Goal: Information Seeking & Learning: Find specific fact

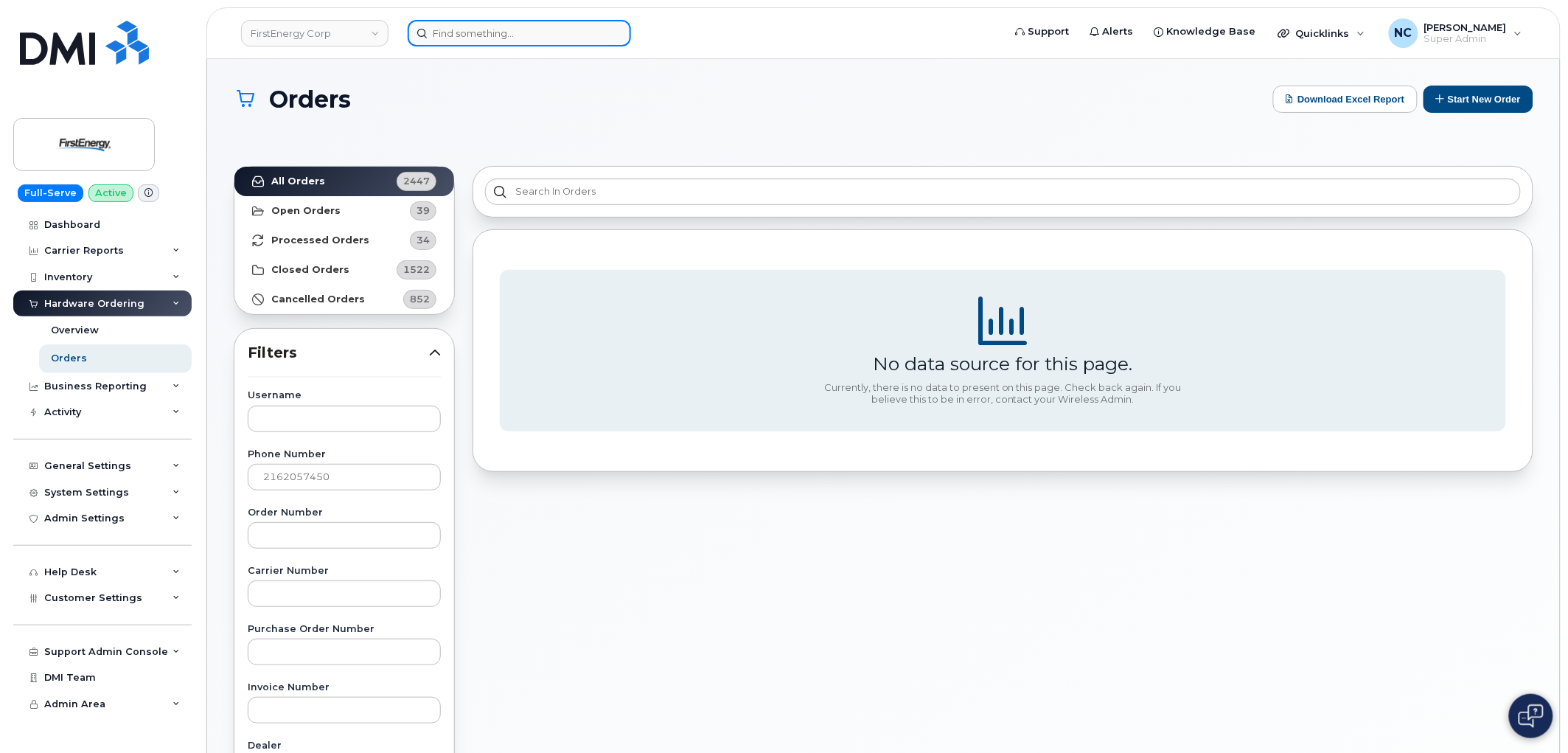
click at [474, 26] on input at bounding box center [519, 34] width 223 height 27
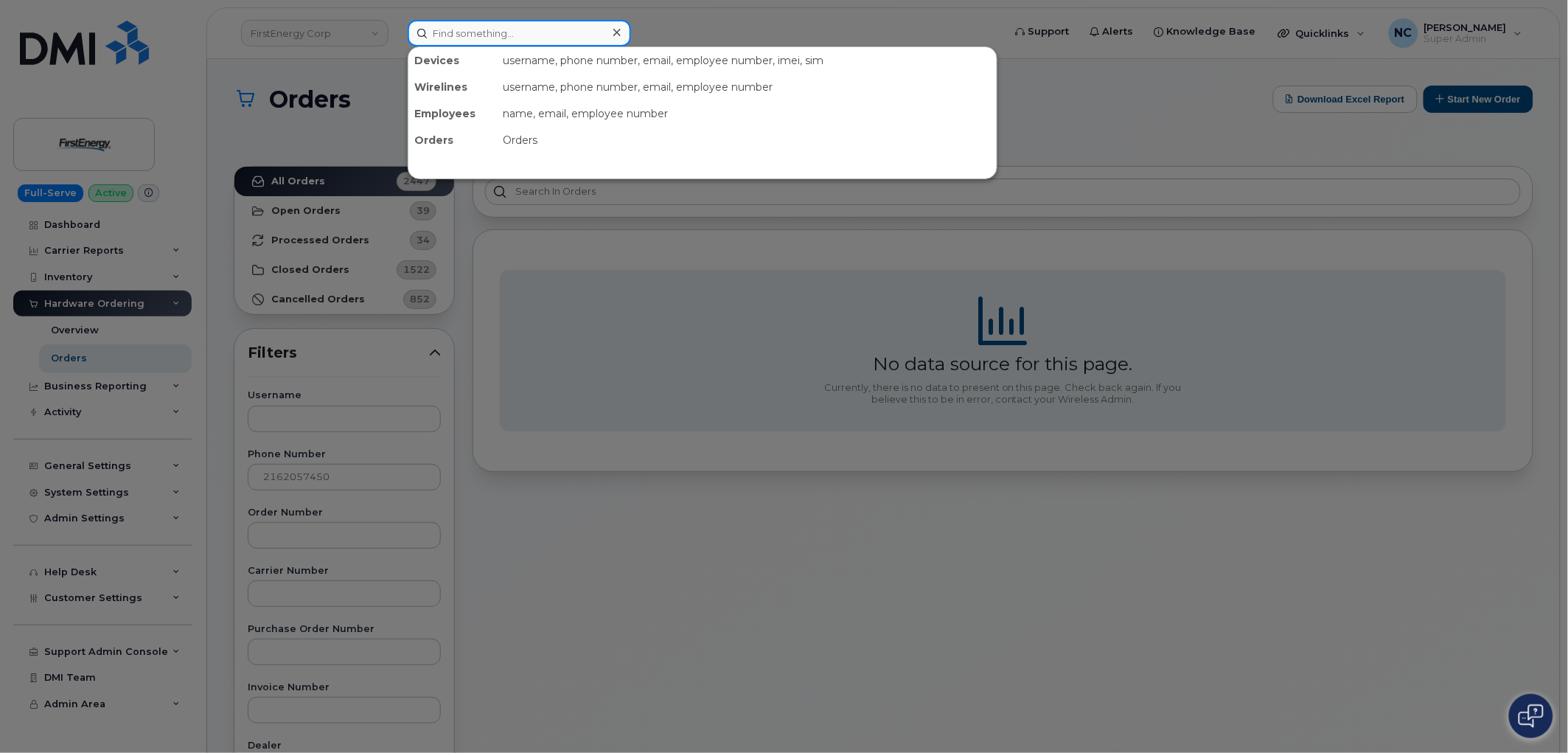
paste input "[PERSON_NAME]"
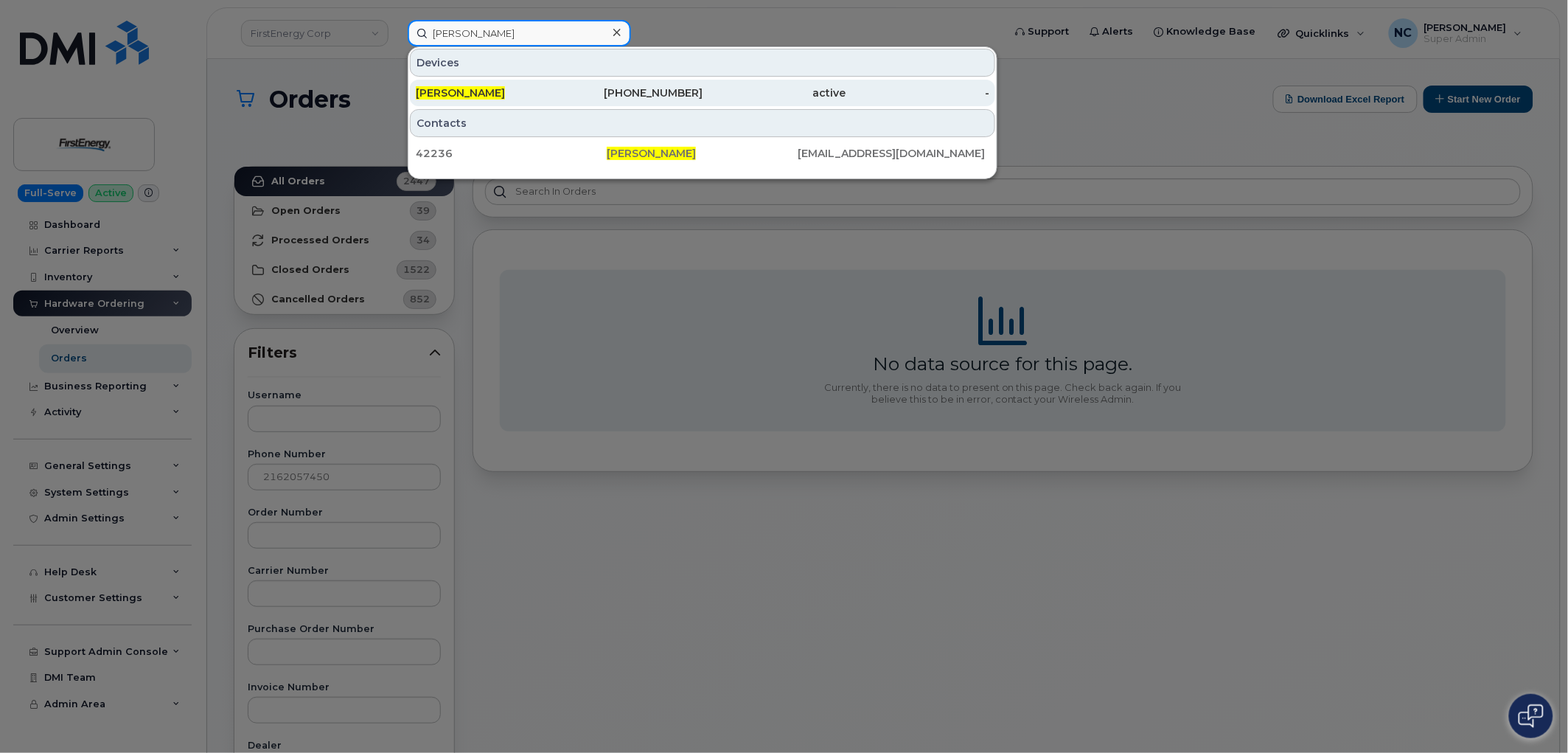
type input "[PERSON_NAME]"
click at [607, 90] on div "216-205-7450" at bounding box center [631, 93] width 143 height 15
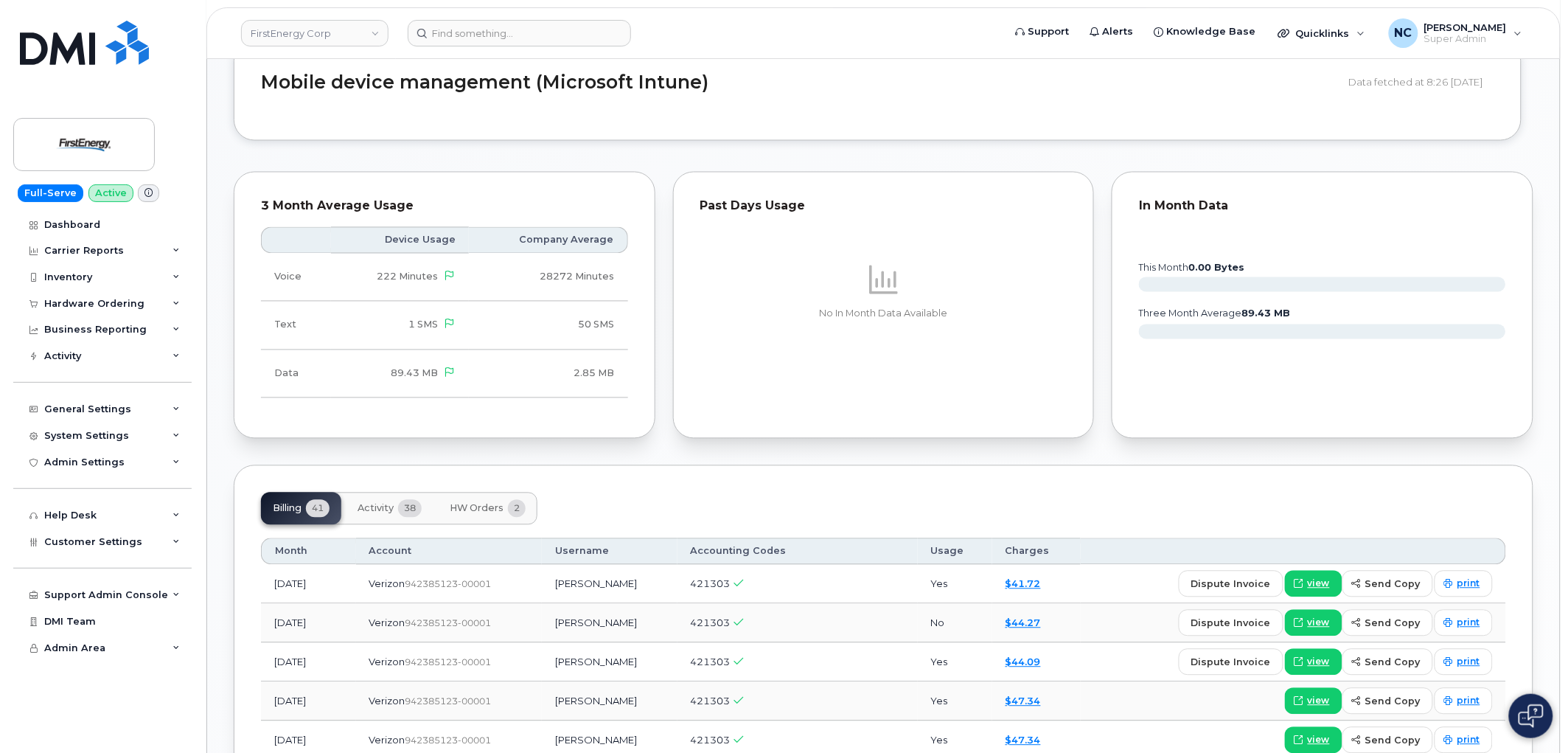
scroll to position [1146, 0]
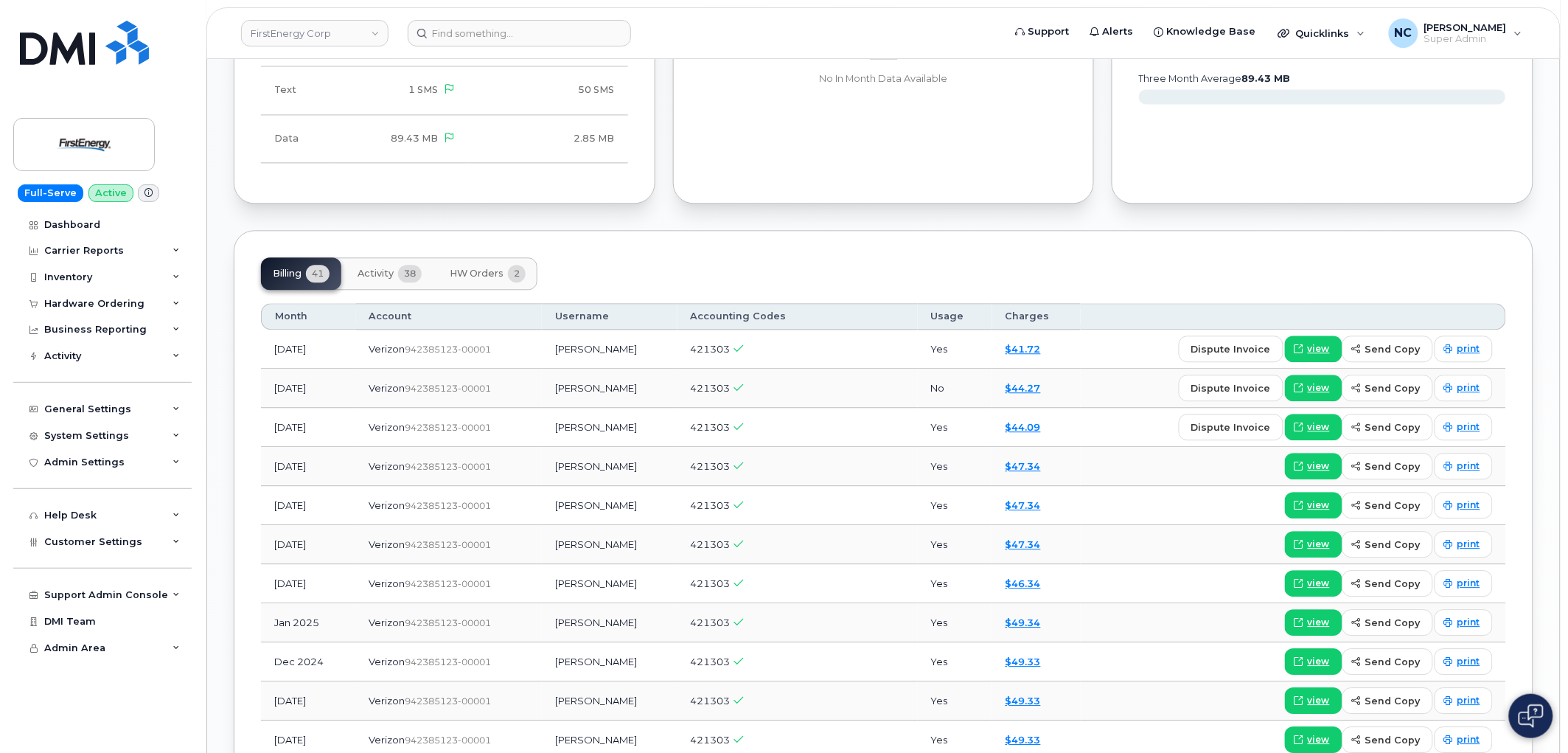
click at [392, 284] on button "Activity 38" at bounding box center [389, 273] width 88 height 33
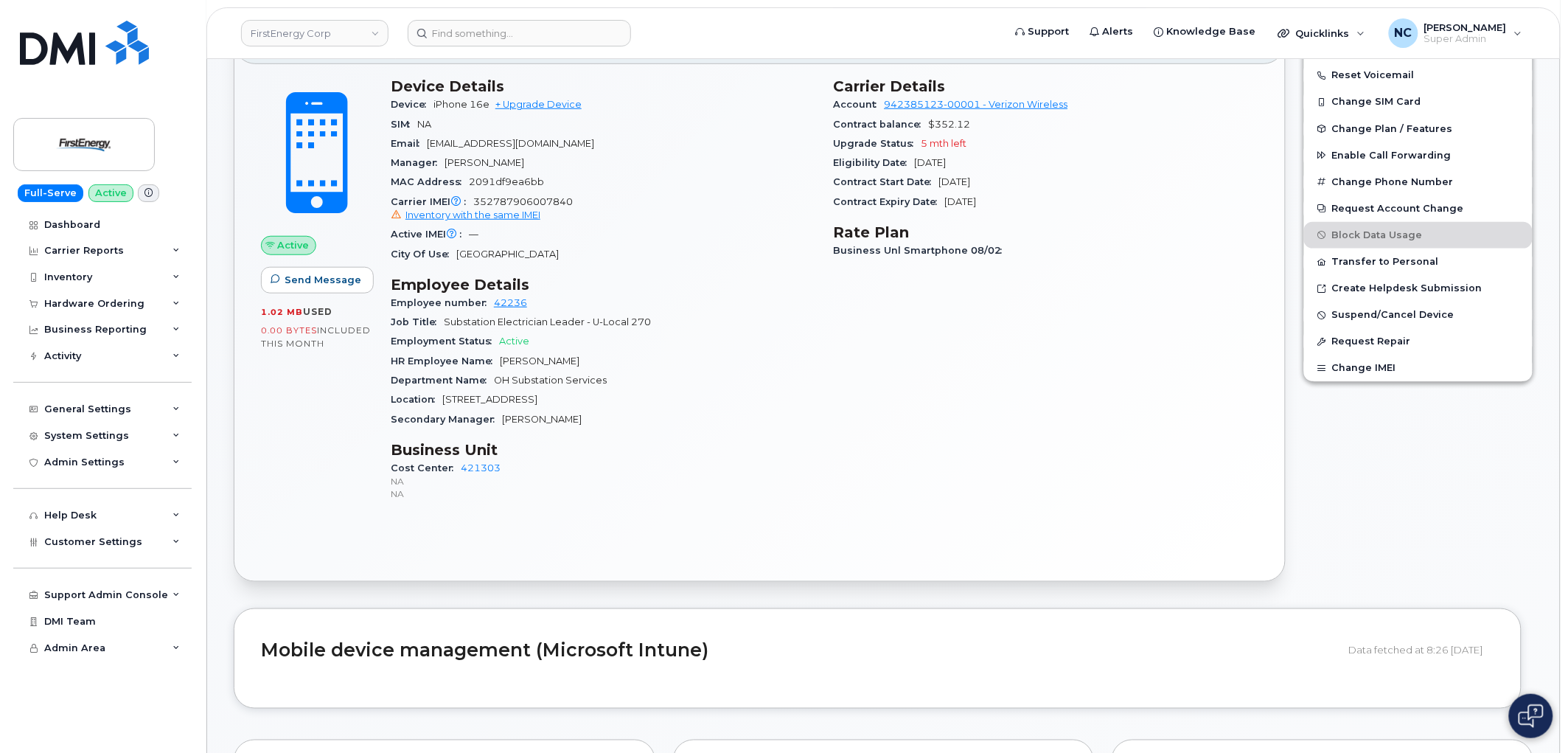
scroll to position [164, 0]
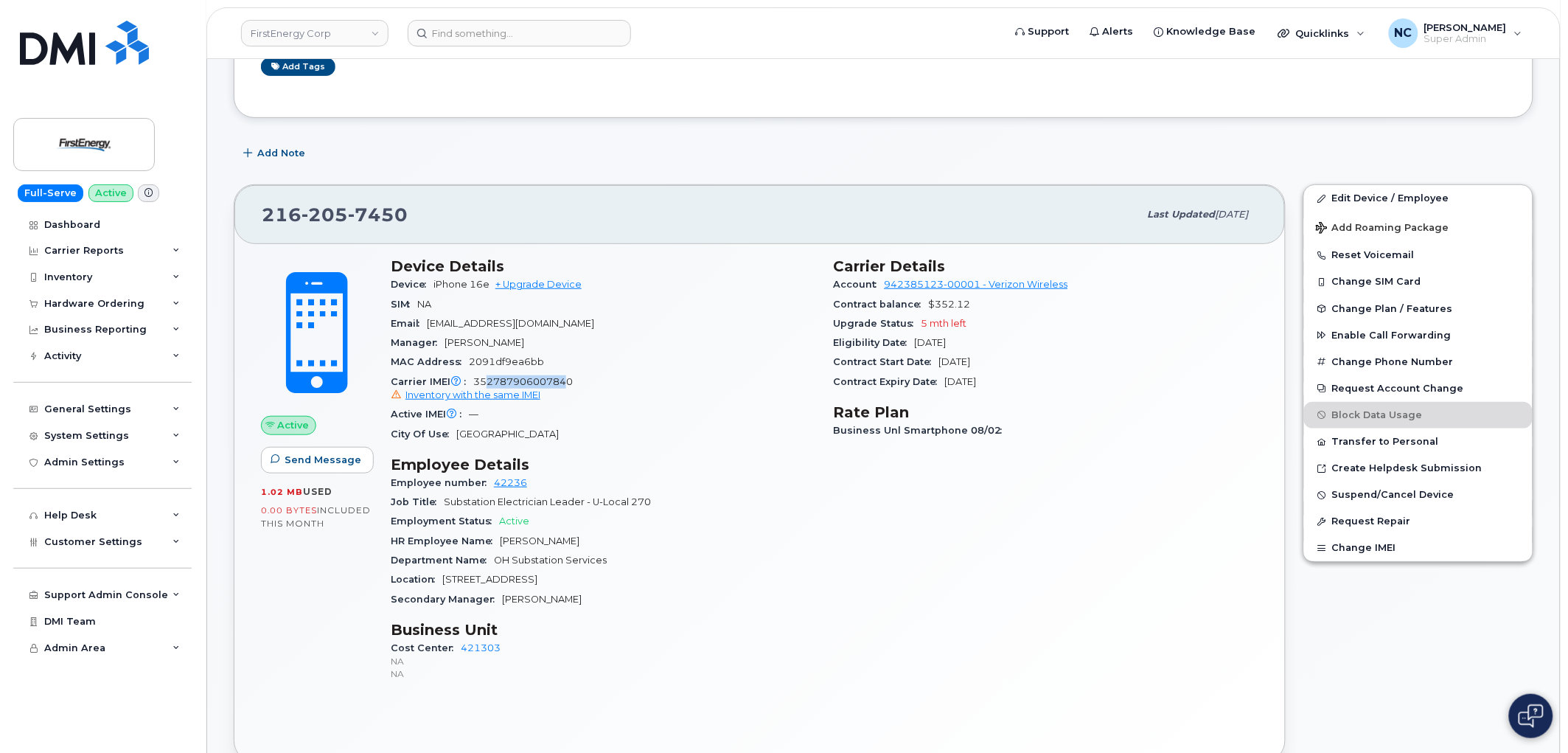
drag, startPoint x: 551, startPoint y: 384, endPoint x: 576, endPoint y: 371, distance: 28.2
click at [487, 378] on span "352787906007840 Inventory with the same IMEI" at bounding box center [603, 389] width 425 height 27
drag, startPoint x: 577, startPoint y: 371, endPoint x: 473, endPoint y: 378, distance: 104.2
click at [473, 378] on div "Carrier IMEI Carrier IMEI is reported during the last billing cycle or change o…" at bounding box center [603, 389] width 425 height 34
copy span "352787906007840"
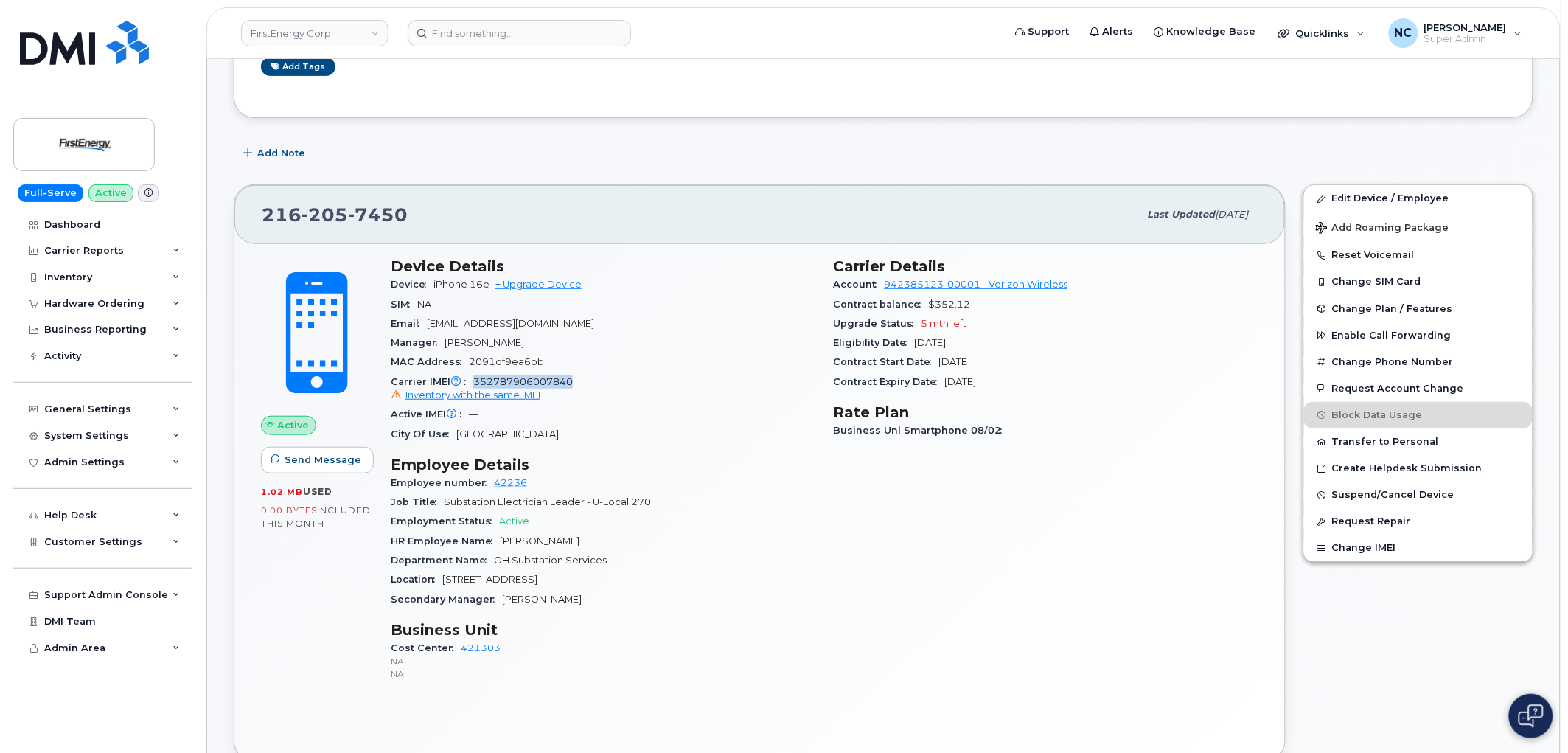
copy span "352787906007840"
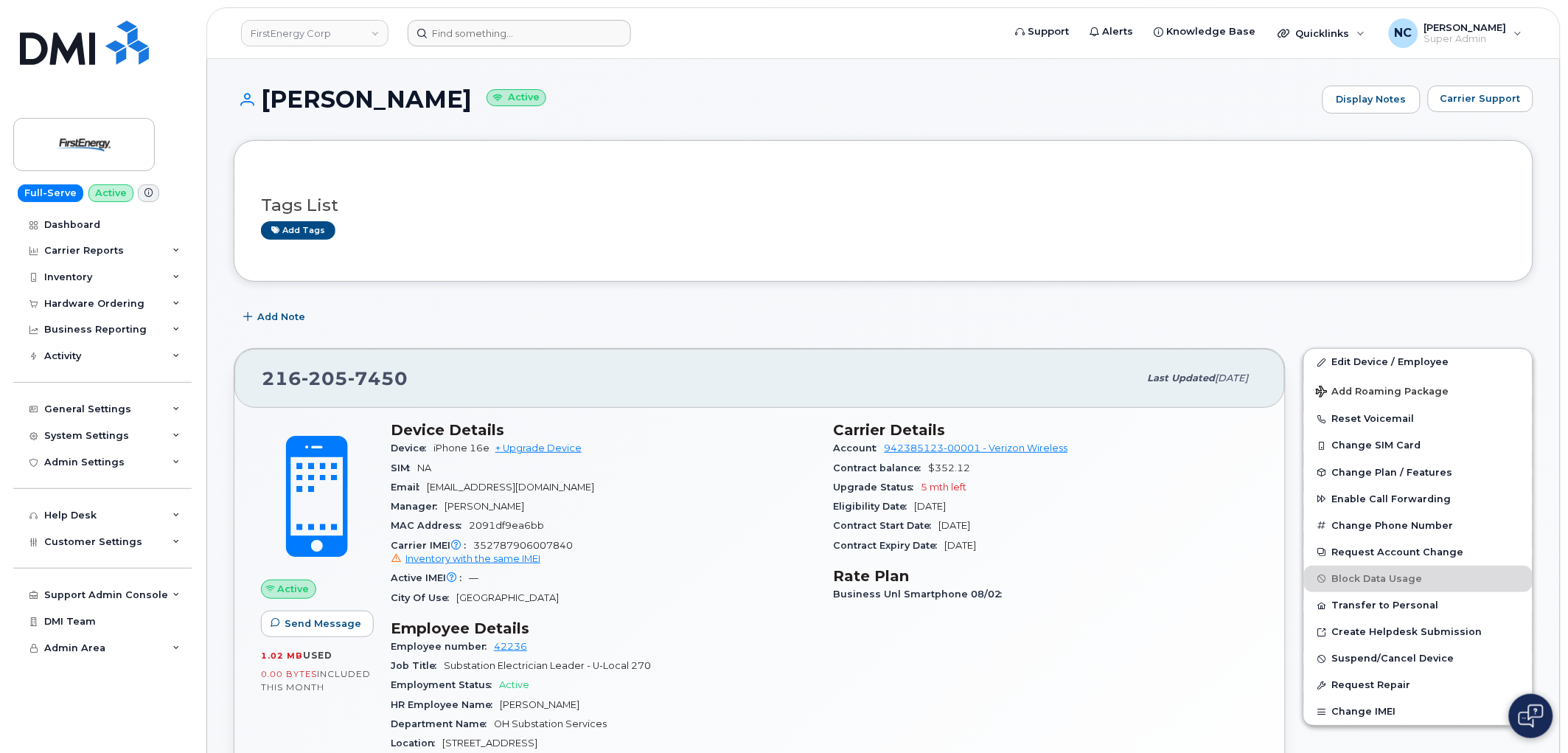
drag, startPoint x: 550, startPoint y: 52, endPoint x: 536, endPoint y: 26, distance: 29.5
click at [548, 43] on header "FirstEnergy Corp Support Alerts Knowledge Base Quicklinks Suspend / Cancel Devi…" at bounding box center [883, 34] width 1354 height 52
click at [536, 26] on input at bounding box center [519, 34] width 223 height 27
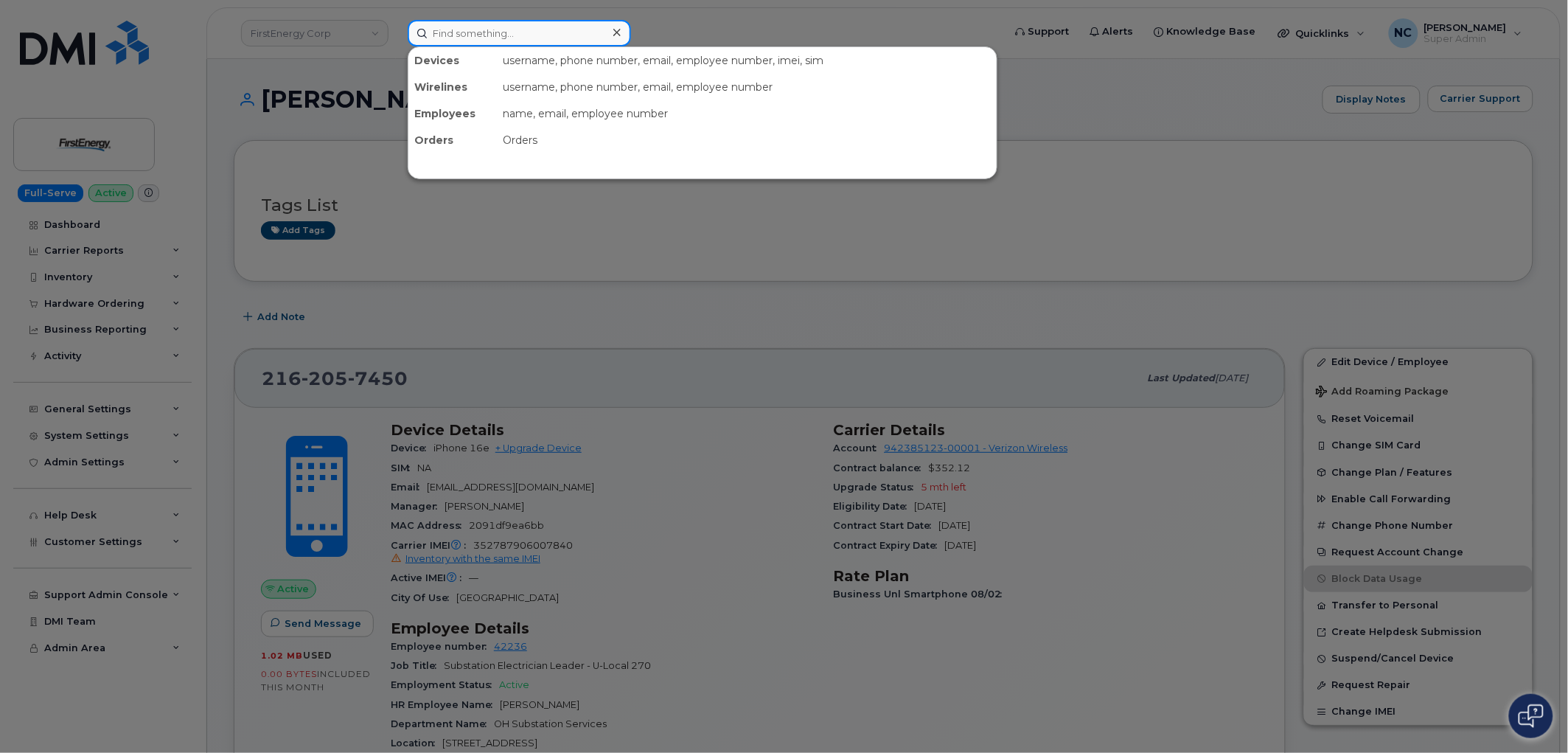
paste input "504-355-6129"
type input "504-355-6129"
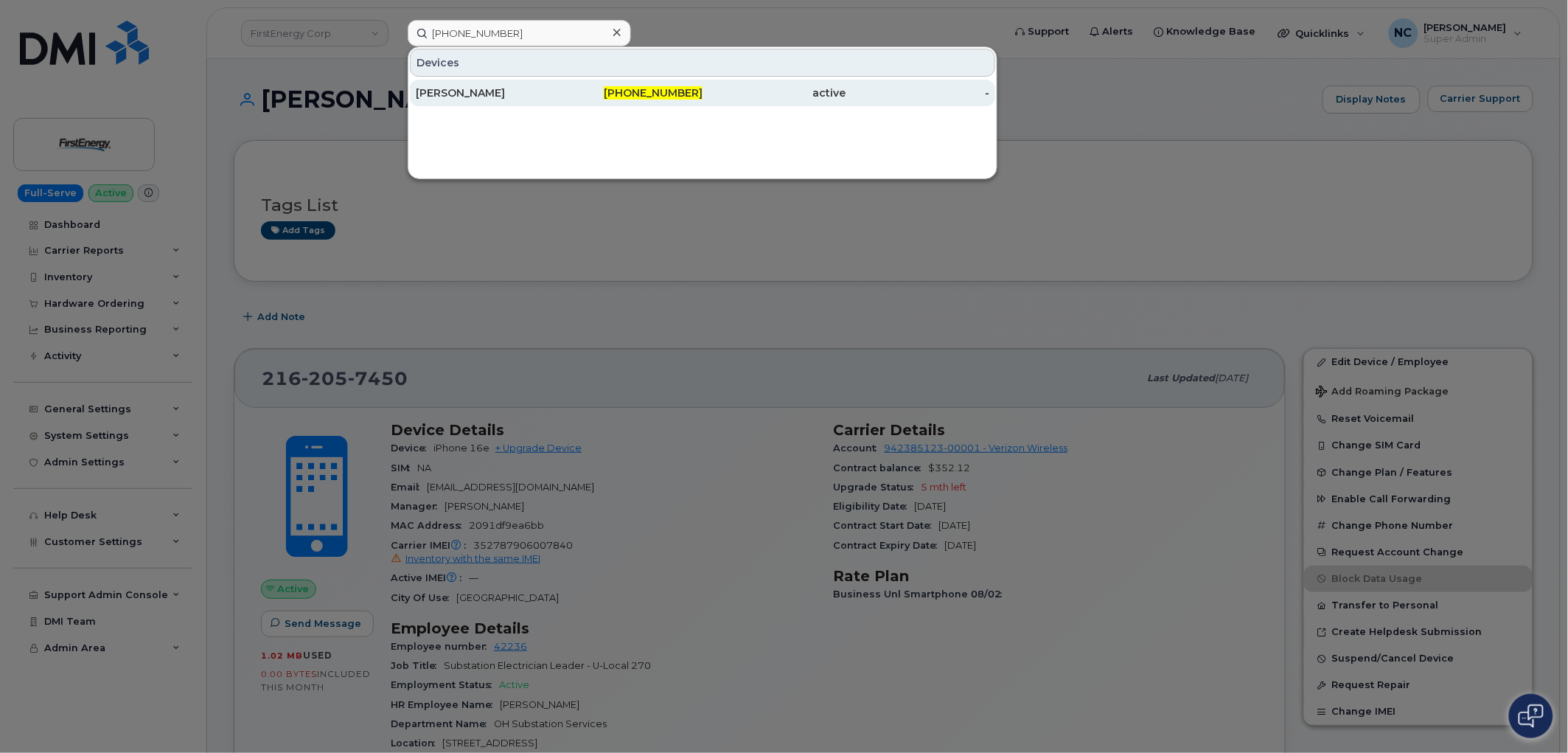
click at [535, 87] on div "Brad Lesassier" at bounding box center [487, 93] width 143 height 15
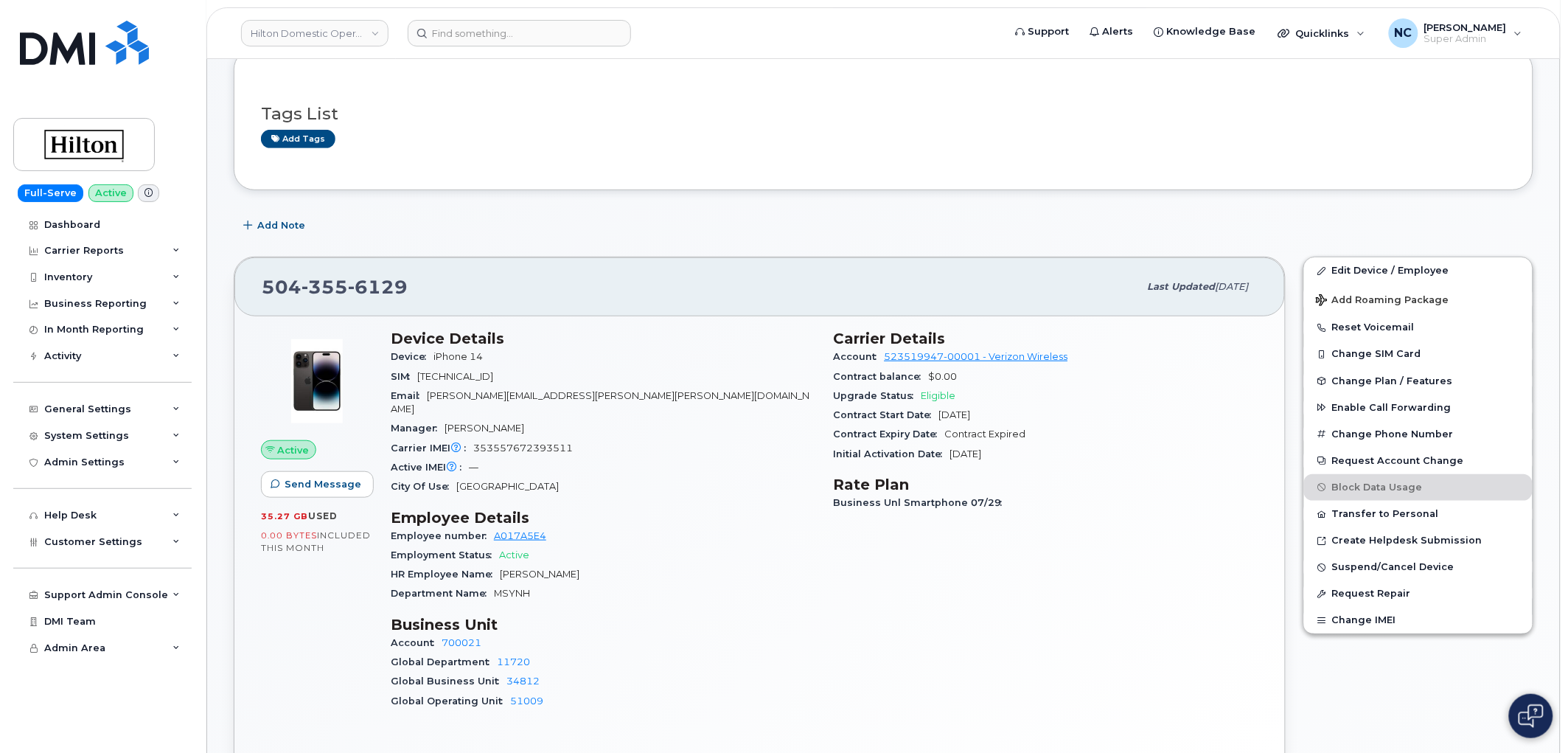
scroll to position [246, 0]
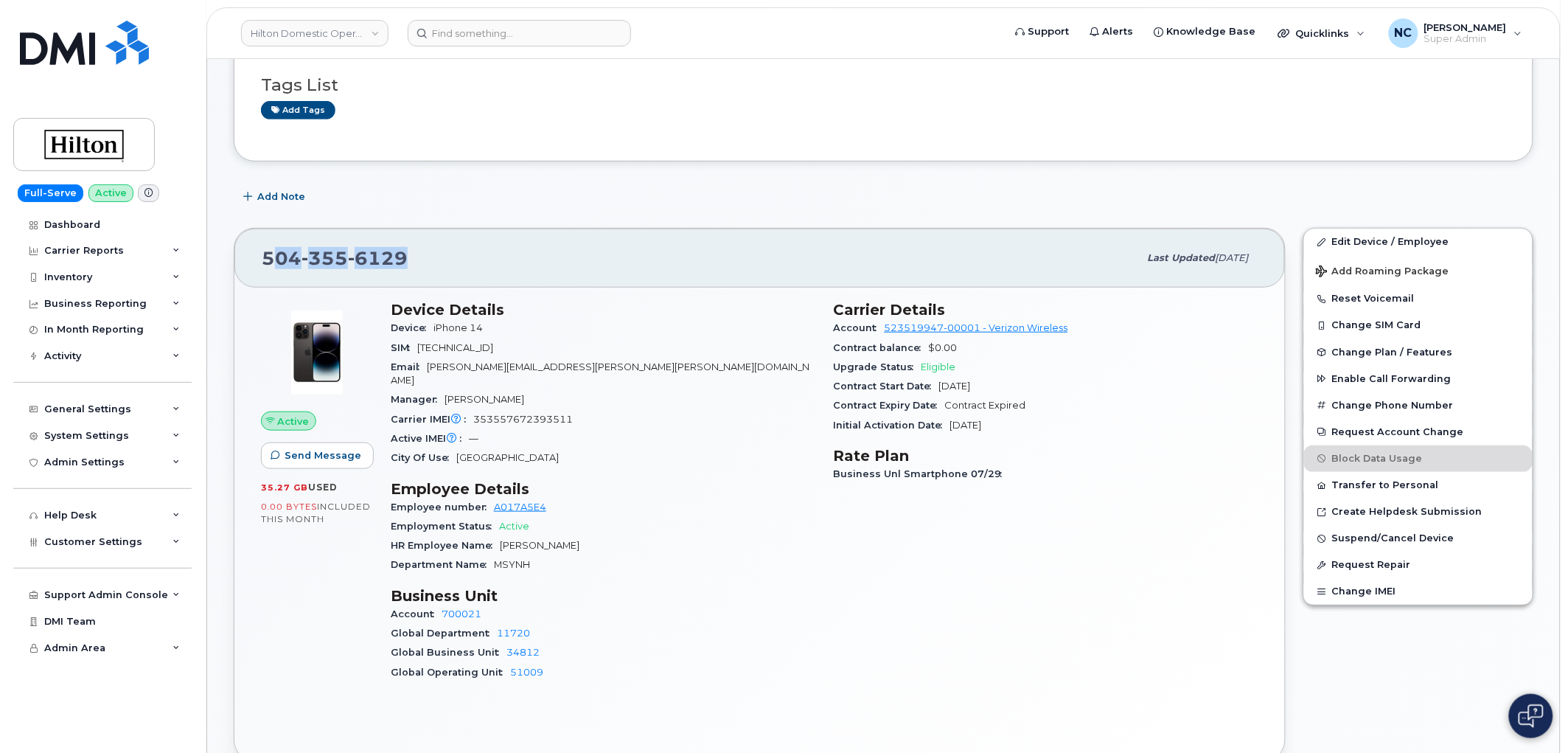
drag, startPoint x: 292, startPoint y: 256, endPoint x: 283, endPoint y: 246, distance: 13.5
click at [267, 253] on div "504 355 6129" at bounding box center [700, 257] width 877 height 31
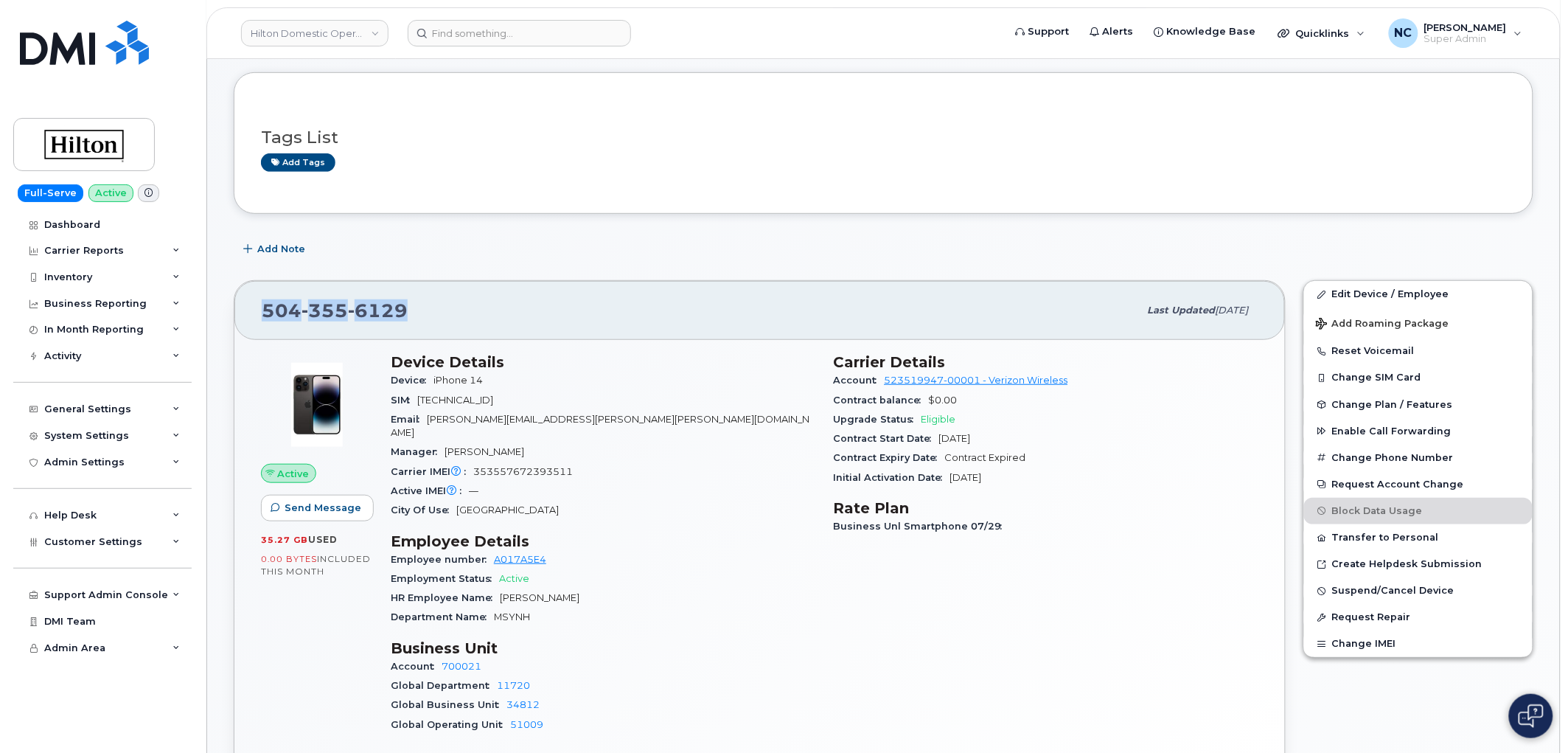
scroll to position [164, 0]
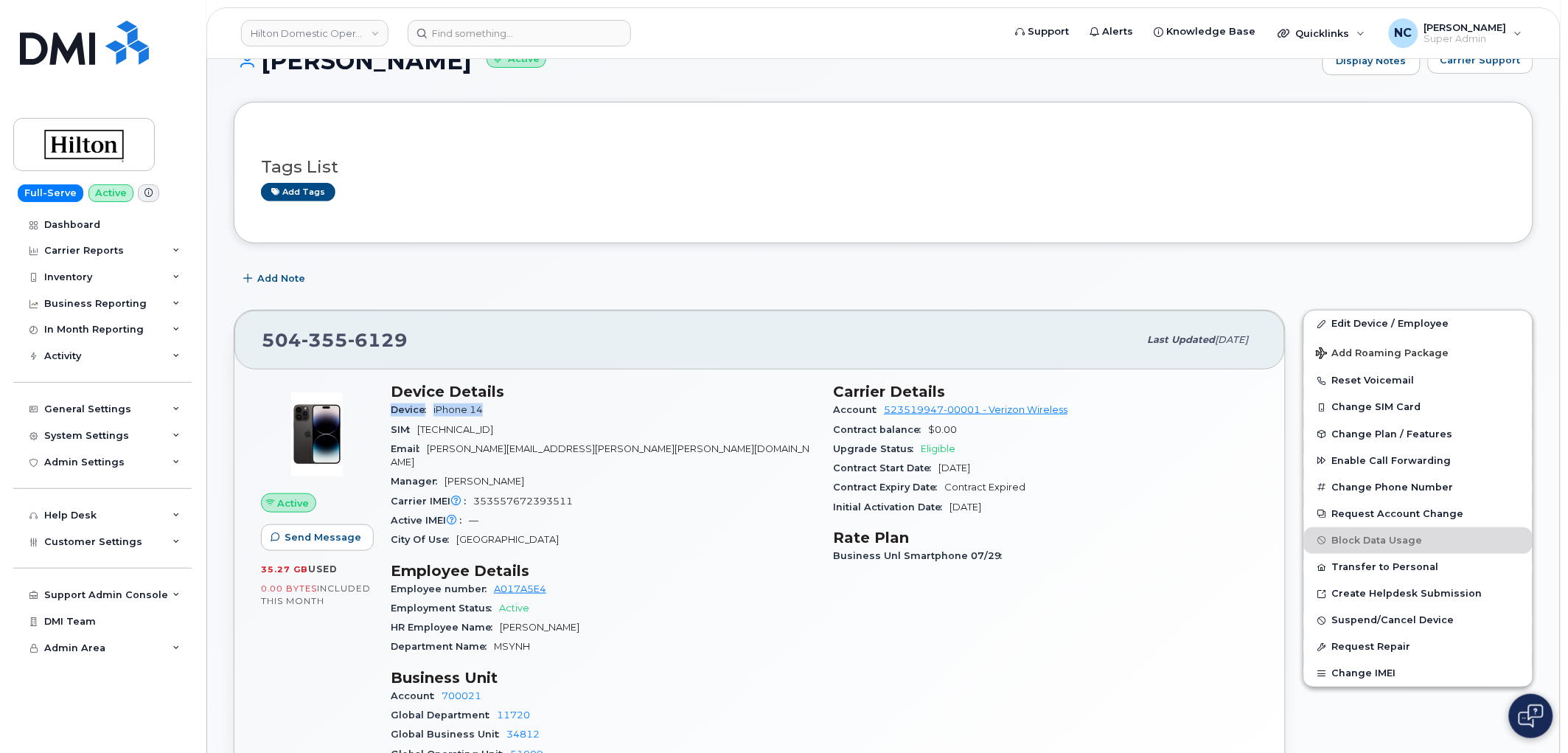
click at [505, 400] on section "Device Details Device iPhone 14 SIM 89148000011487790030 Email Brad.Lesassier@H…" at bounding box center [603, 465] width 425 height 167
click at [492, 407] on div "Device iPhone 14" at bounding box center [603, 409] width 425 height 19
drag, startPoint x: 495, startPoint y: 409, endPoint x: 435, endPoint y: 345, distance: 87.7
click at [426, 400] on section "Device Details Device iPhone 14 SIM 89148000011487790030 Email Brad.Lesassier@H…" at bounding box center [603, 465] width 425 height 167
copy section "ce Details Device iPhone 14"
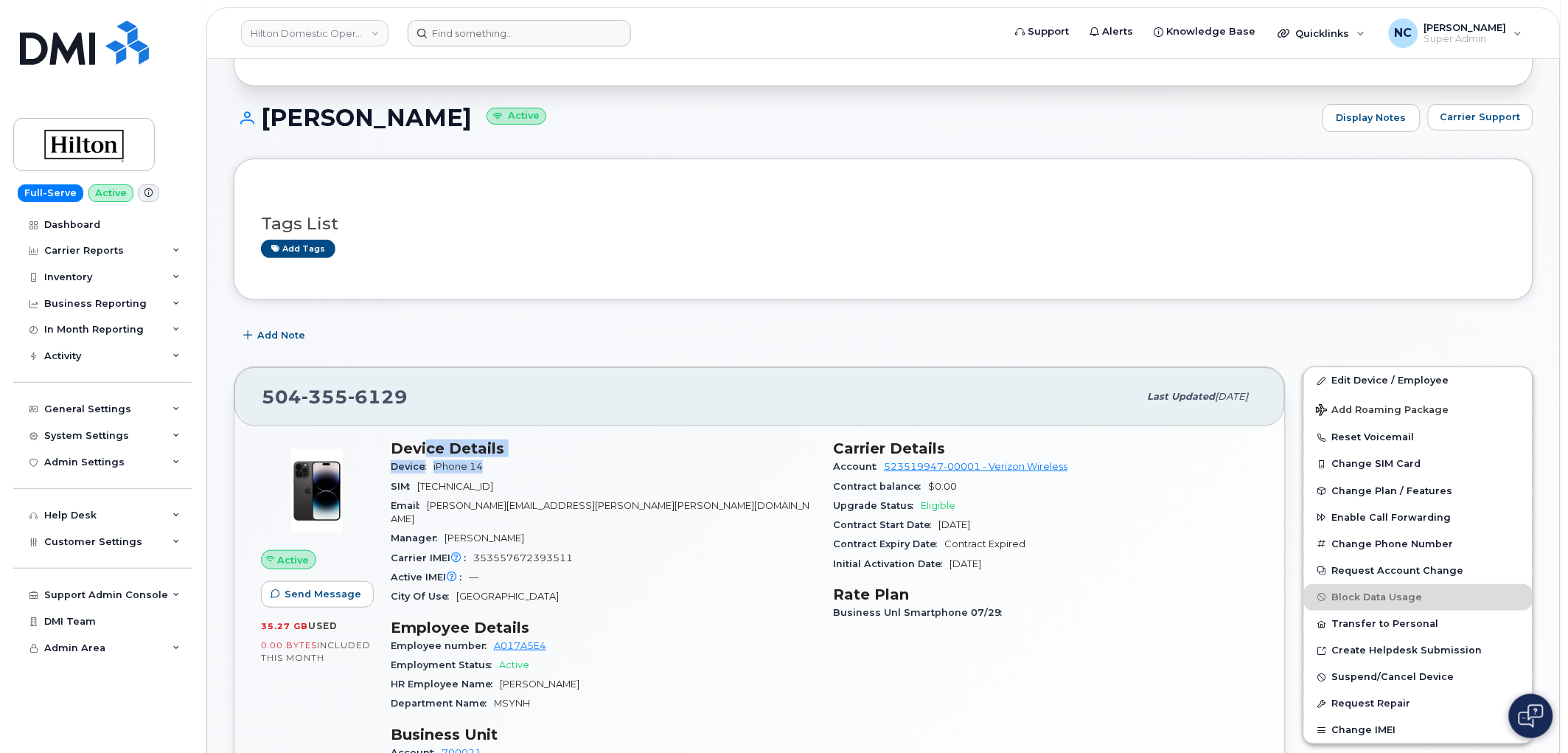
scroll to position [82, 0]
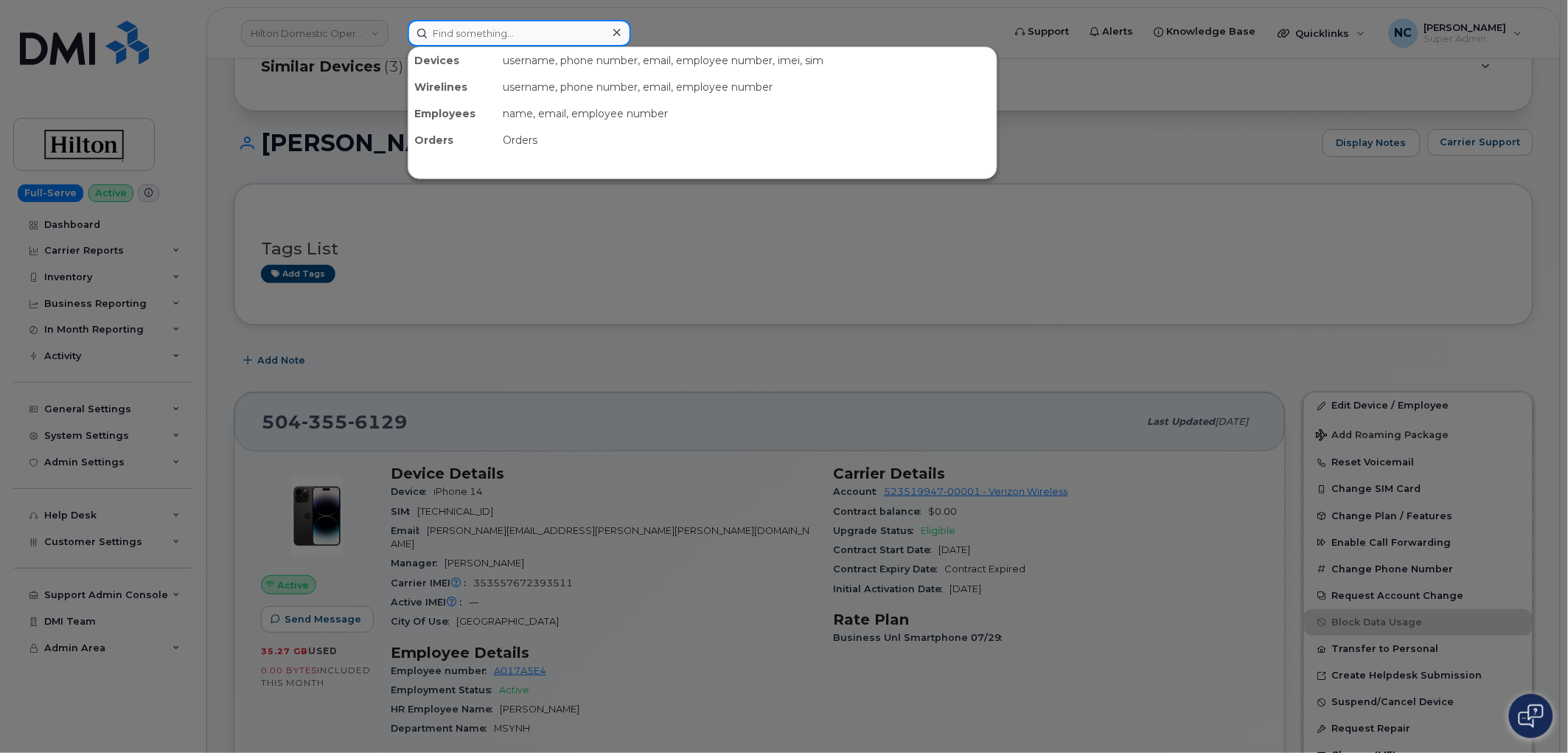
click at [505, 39] on input at bounding box center [519, 34] width 223 height 27
paste input "CS0786930"
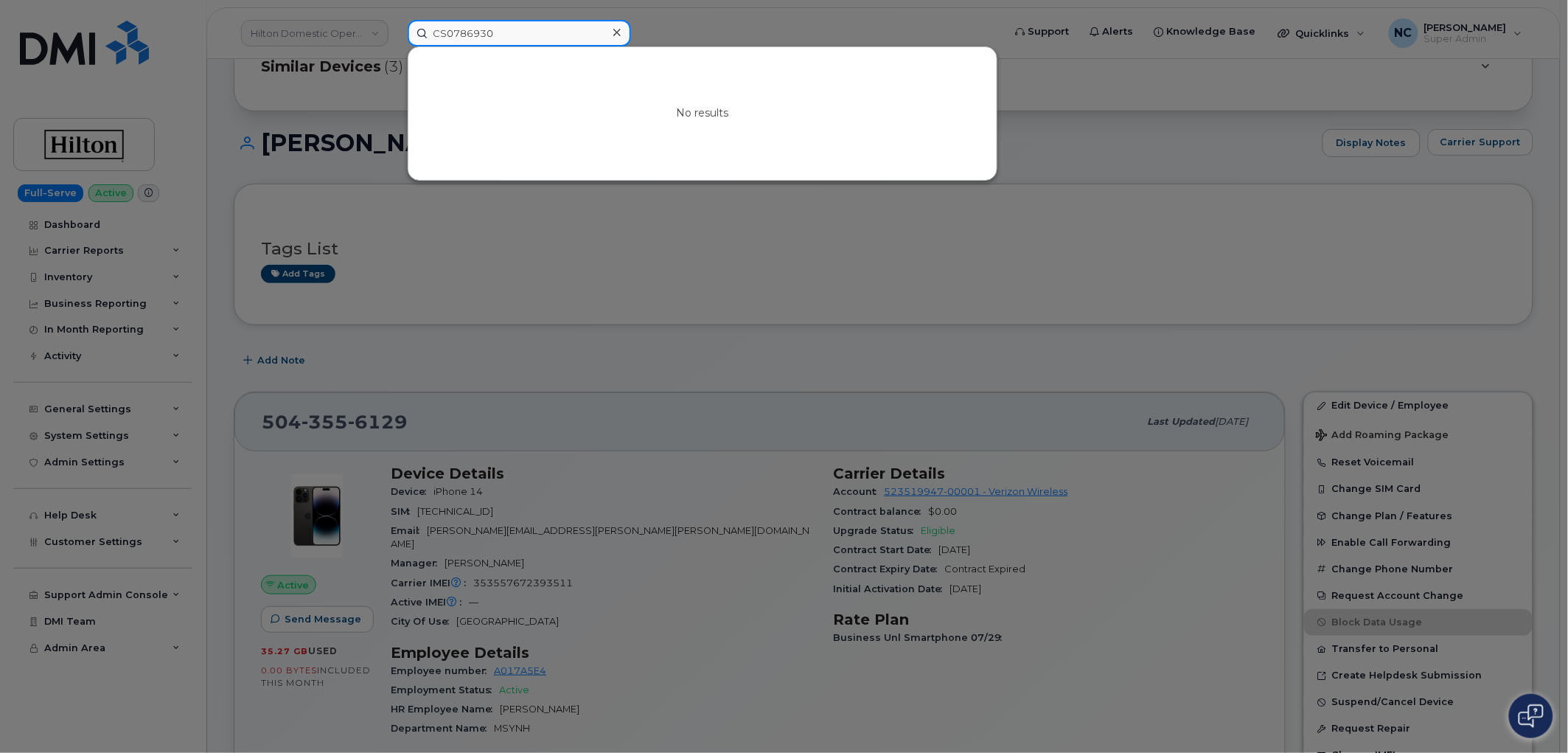
drag, startPoint x: 527, startPoint y: 34, endPoint x: 125, endPoint y: 86, distance: 405.3
click at [396, 41] on div "CS0786930 No results" at bounding box center [700, 34] width 610 height 27
paste input "290556"
type input "290556"
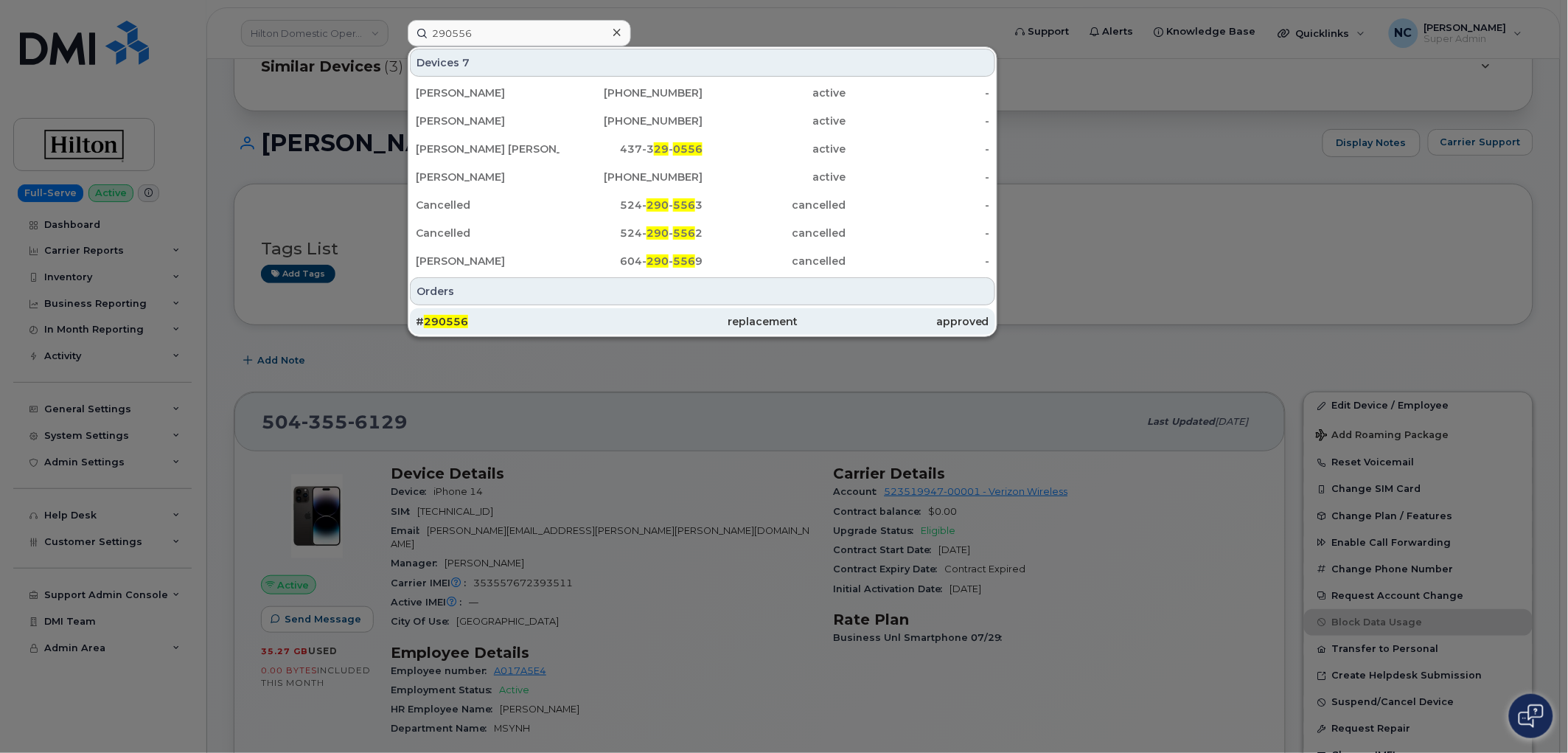
click at [499, 322] on div "# 290556" at bounding box center [511, 322] width 191 height 15
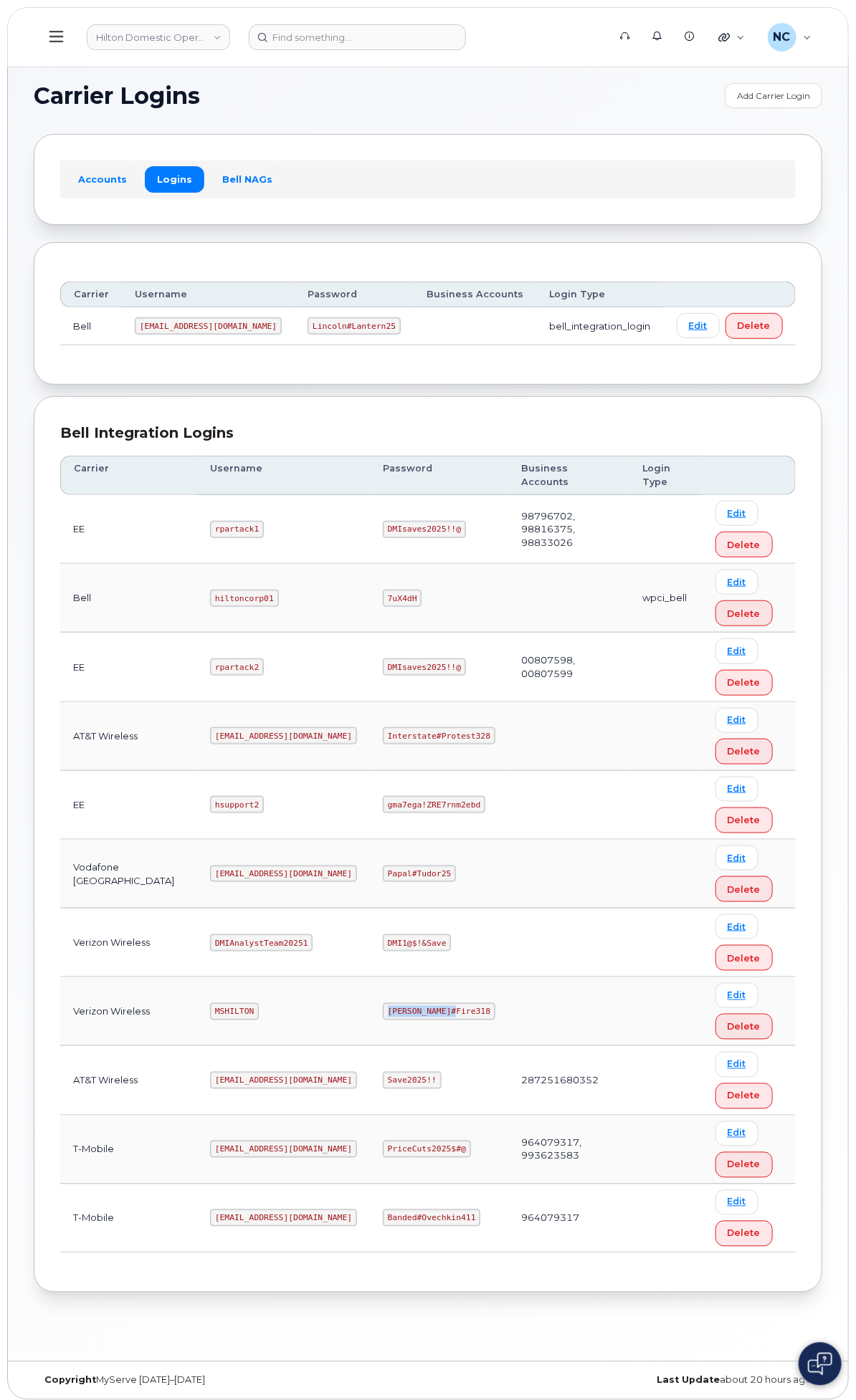
drag, startPoint x: 590, startPoint y: 1064, endPoint x: 482, endPoint y: 1050, distance: 108.9
click at [482, 1050] on tr "Verizon Wireless MSHILTON Edward#Fire318 Edit Delete" at bounding box center [428, 1081] width 735 height 68
copy tr "Edward#Fire318"
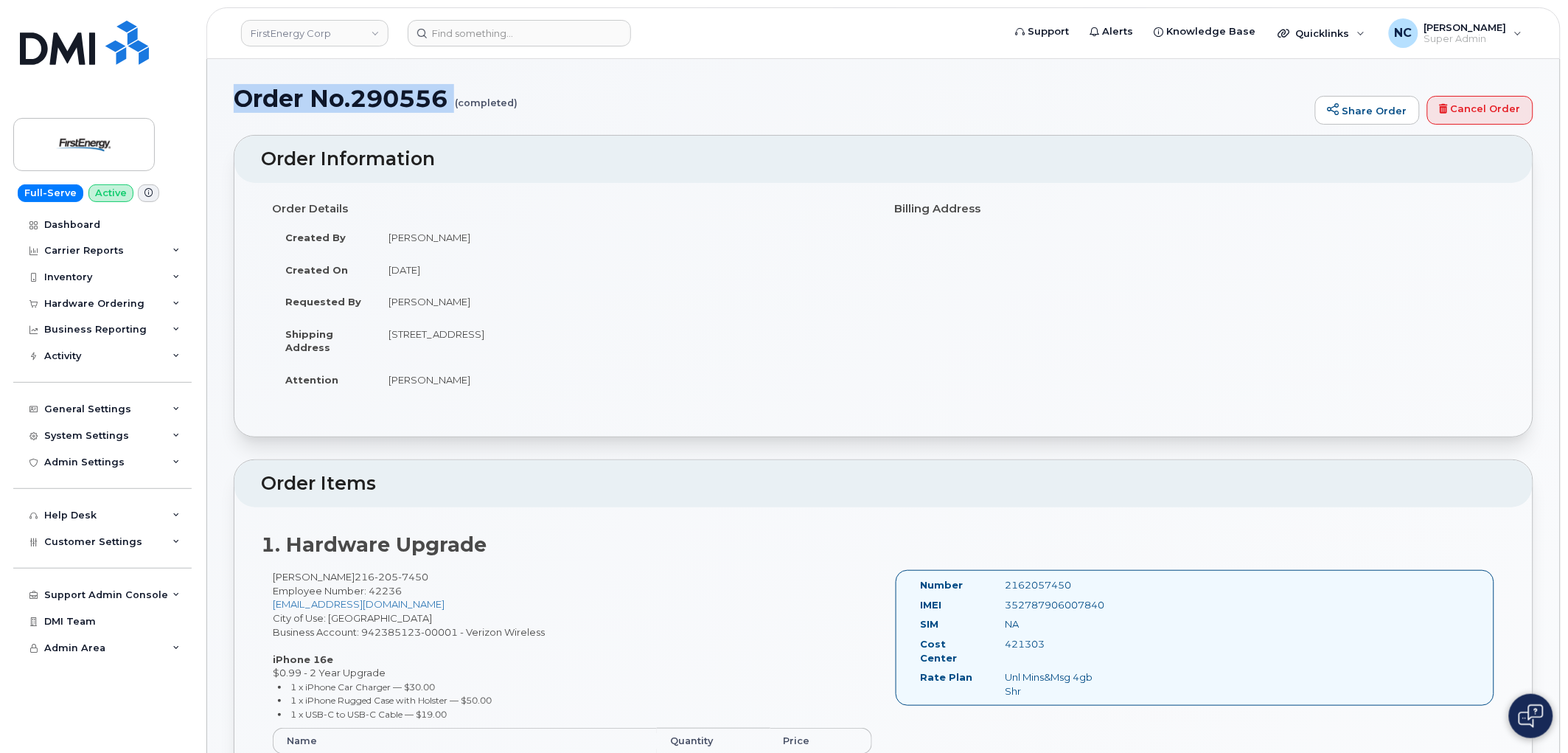
drag, startPoint x: 458, startPoint y: 99, endPoint x: 233, endPoint y: 107, distance: 225.1
click at [234, 107] on h1 "Order No.290556 (completed)" at bounding box center [771, 98] width 1074 height 26
copy h1 "Order No.290556"
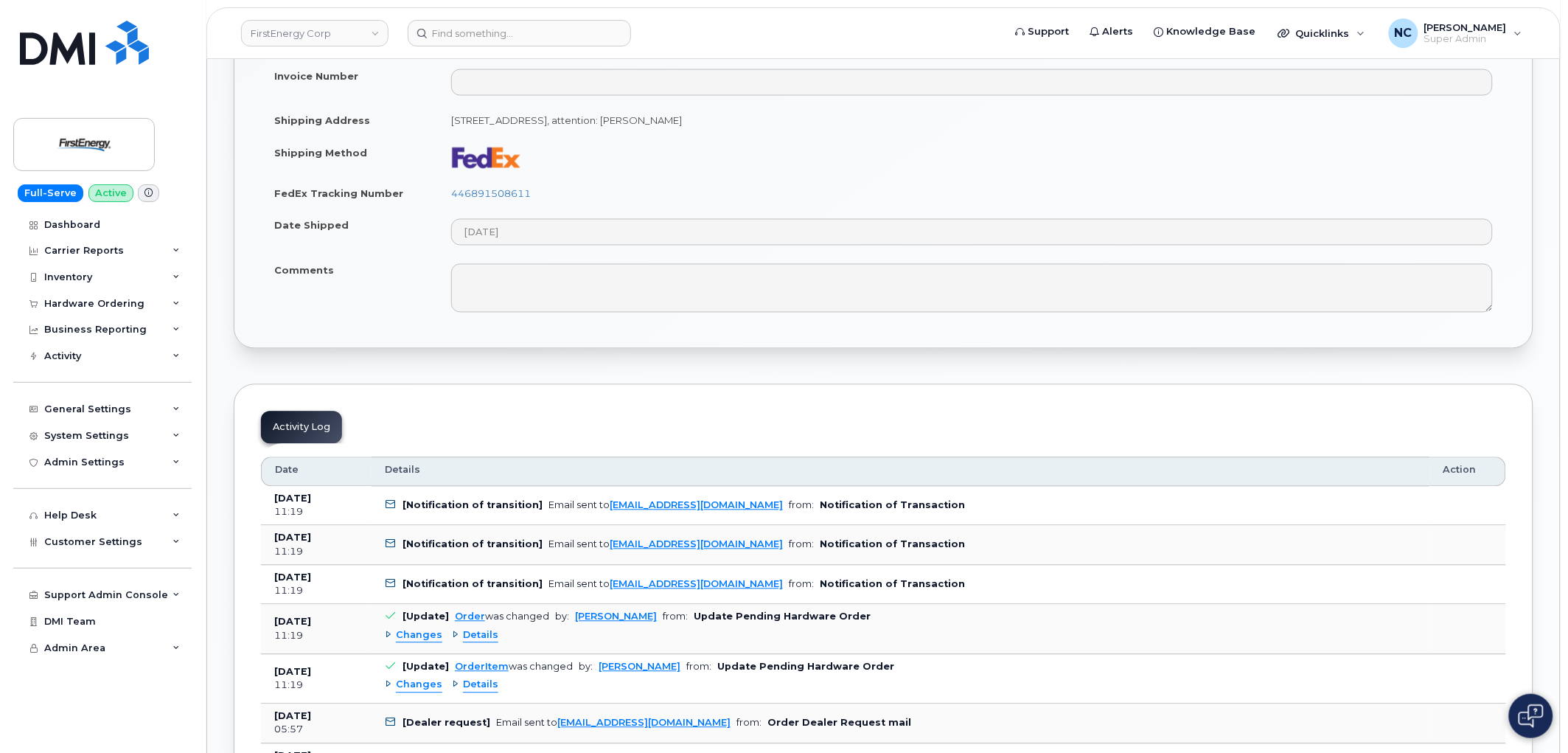
scroll to position [491, 0]
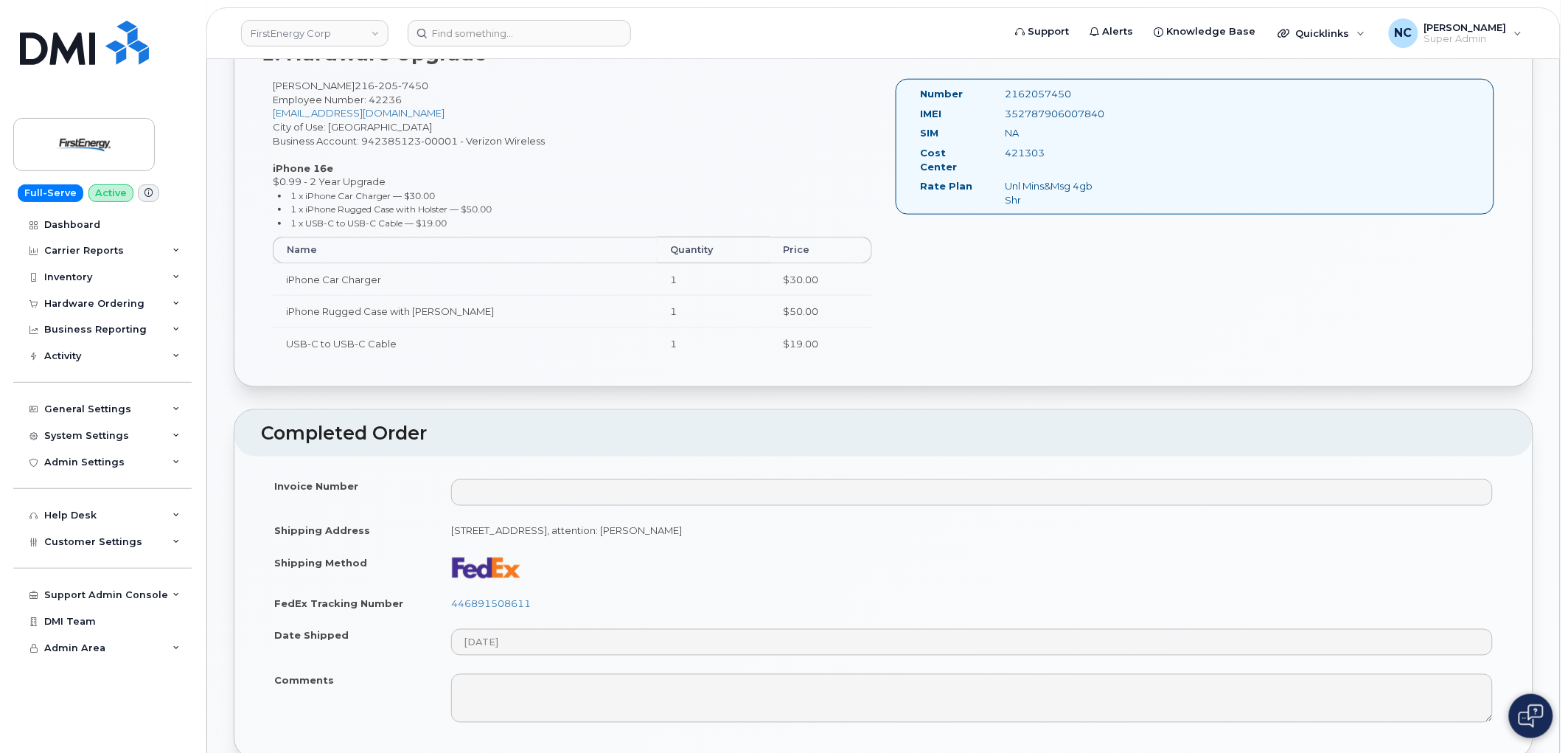
drag, startPoint x: 451, startPoint y: 532, endPoint x: 902, endPoint y: 531, distance: 451.0
click at [902, 531] on td "3601 Ridge Rd CLEVELAND OH 44102-5445 UNITED STATES, attention: Scott A King" at bounding box center [972, 531] width 1068 height 33
copy td "3601 Ridge Rd CLEVELAND OH 44102-5445 UNITED STATES, attention: Scott A King"
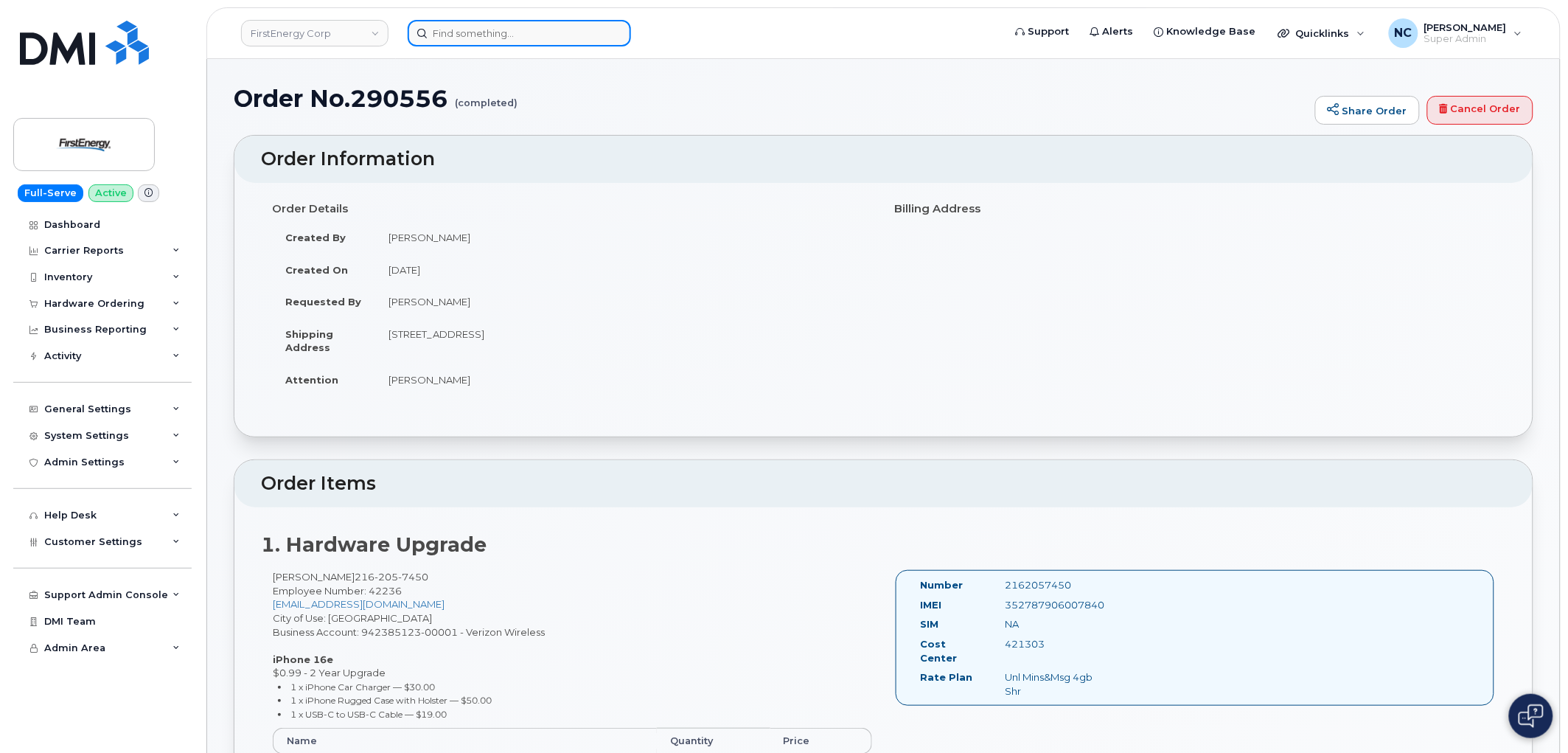
drag, startPoint x: 511, startPoint y: 28, endPoint x: 522, endPoint y: 25, distance: 11.4
click at [512, 27] on input at bounding box center [519, 34] width 223 height 27
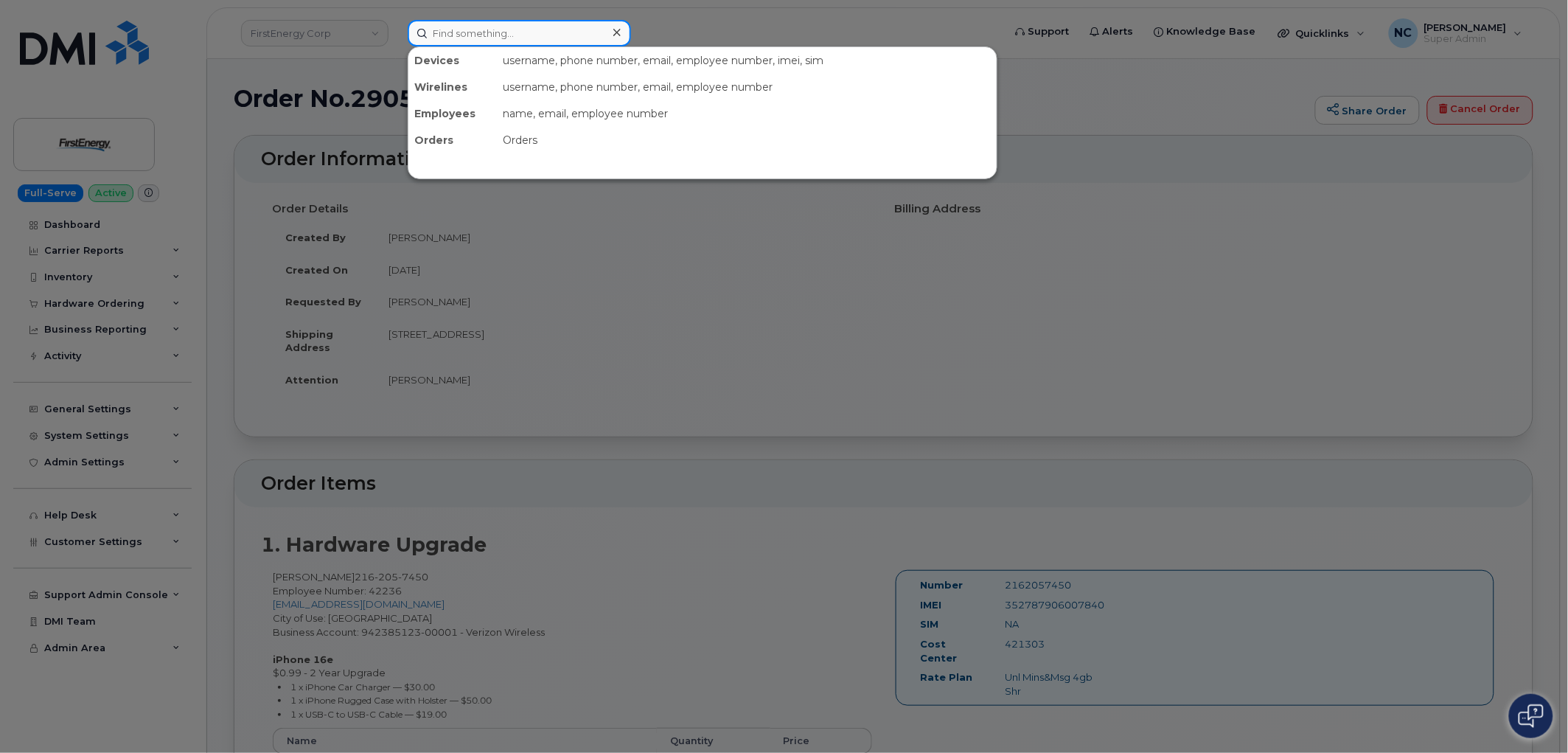
paste input "MDN: 864-706-8036"
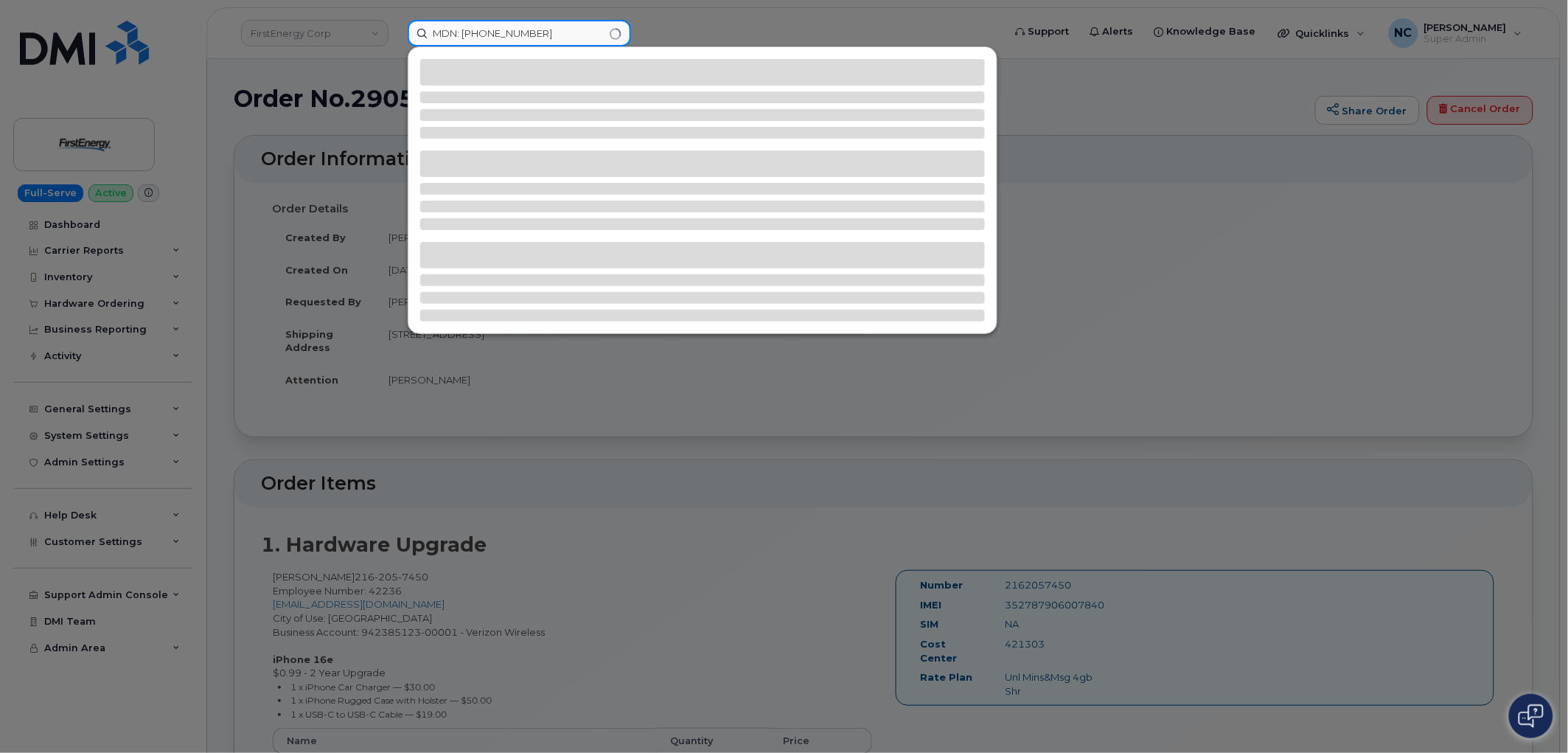
drag, startPoint x: 461, startPoint y: 28, endPoint x: 330, endPoint y: 20, distance: 131.2
click at [396, 24] on div "MDN: 864-706-8036" at bounding box center [700, 34] width 610 height 27
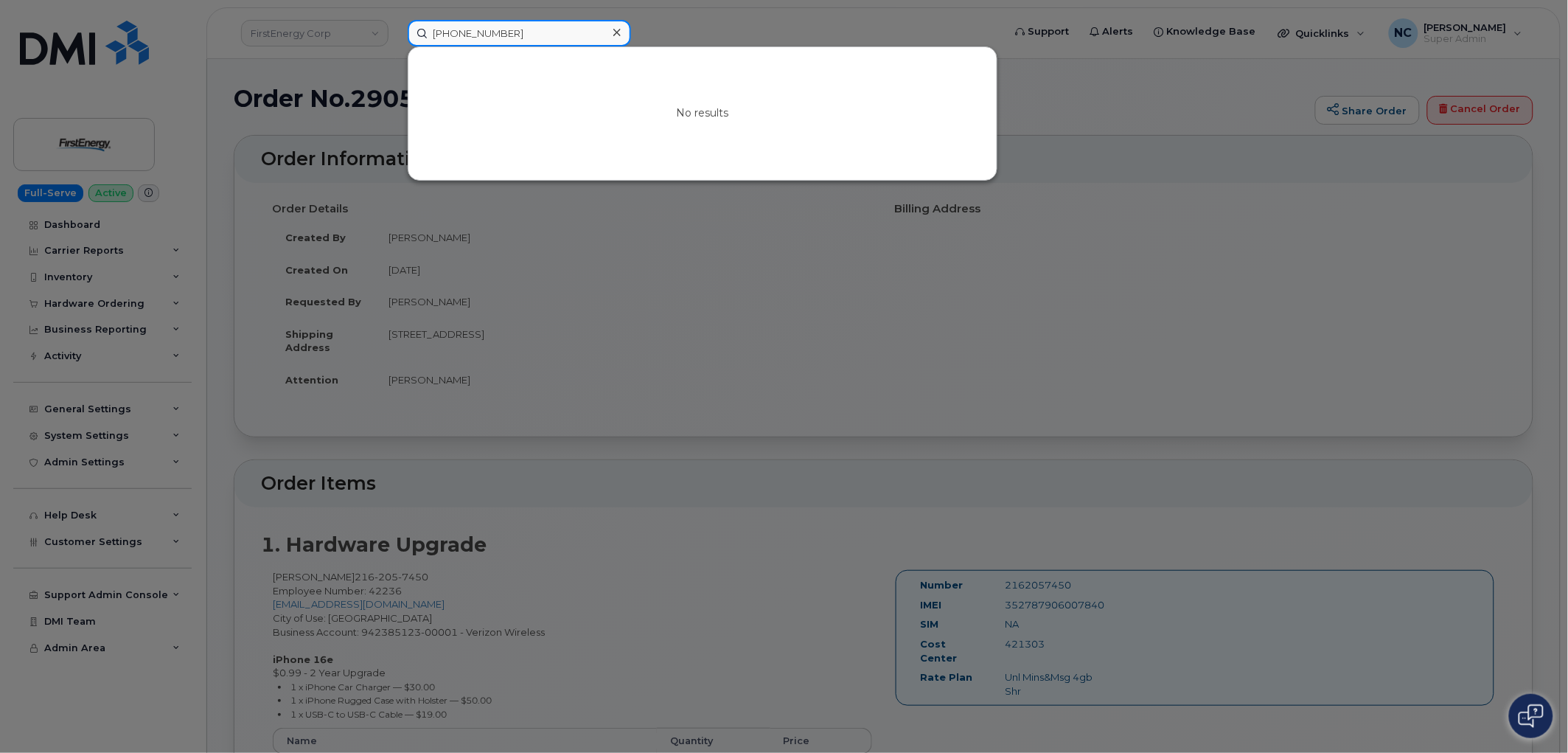
drag, startPoint x: 560, startPoint y: 37, endPoint x: -20, endPoint y: -89, distance: 593.5
paste input "553-2405"
type input "864-553-2405"
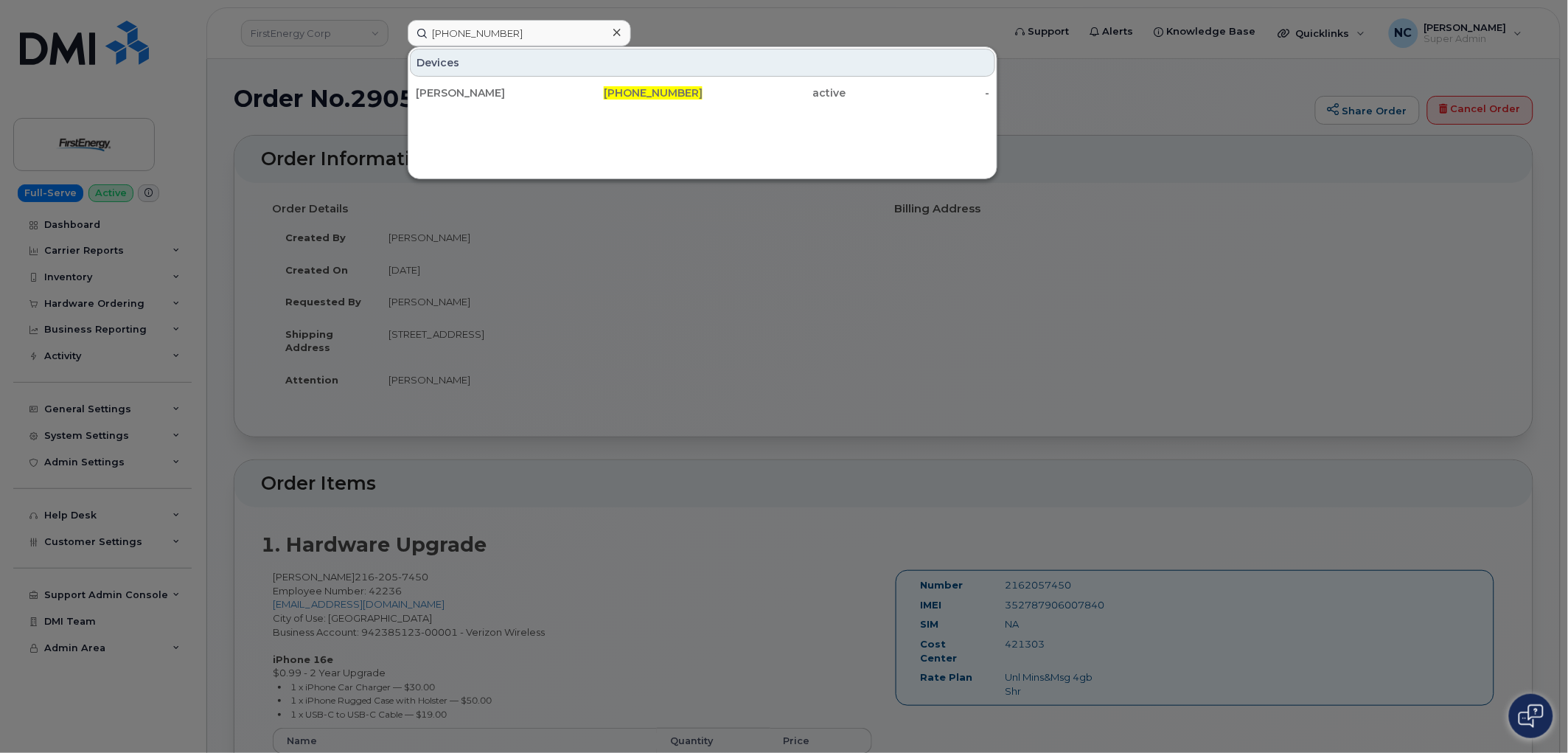
click at [590, 86] on div "864-553-2405" at bounding box center [631, 93] width 143 height 15
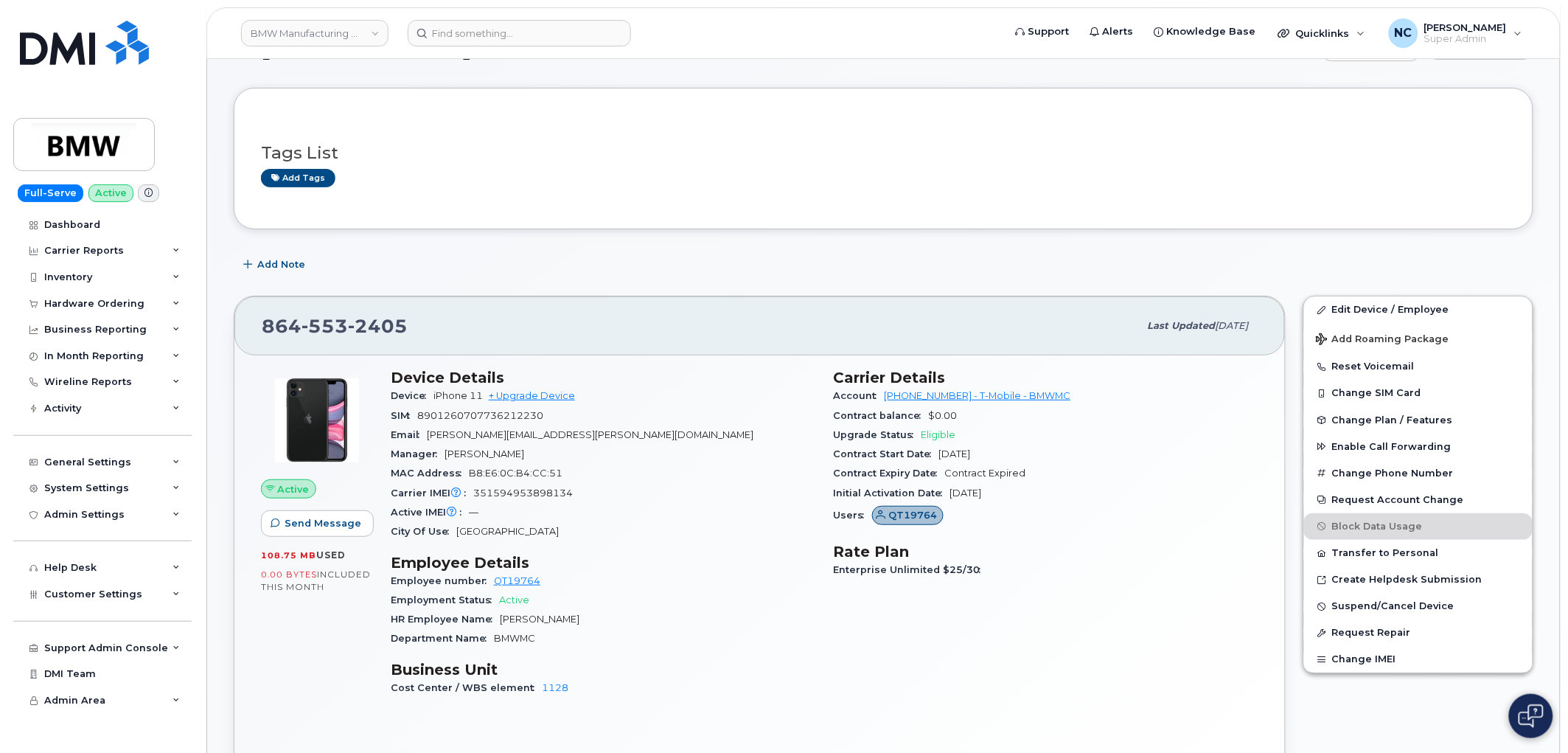
scroll to position [82, 0]
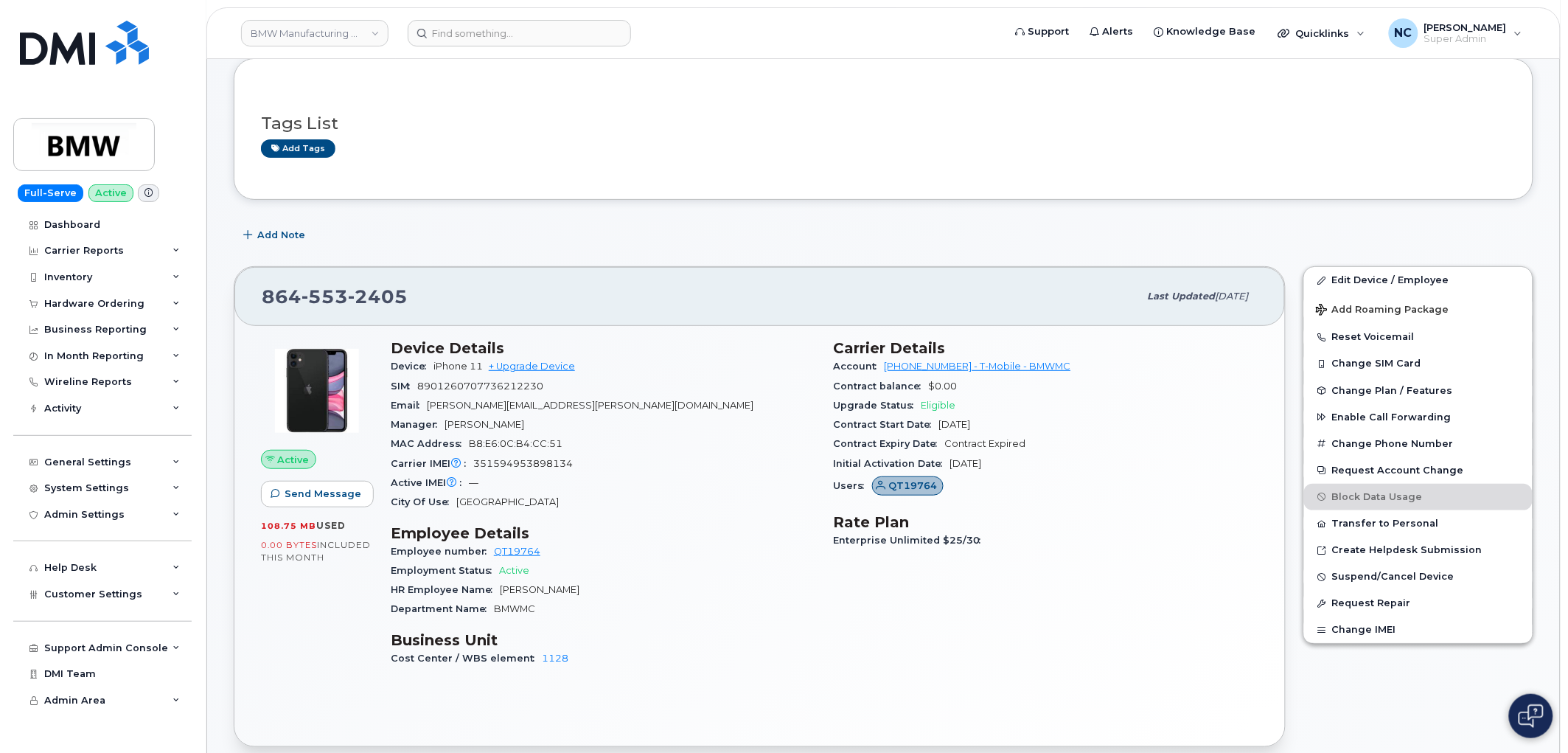
drag, startPoint x: 489, startPoint y: 363, endPoint x: 428, endPoint y: 365, distance: 61.0
click at [428, 365] on div "Device iPhone 11 + Upgrade Device" at bounding box center [603, 366] width 425 height 19
copy span "iPhone 11"
drag, startPoint x: 581, startPoint y: 468, endPoint x: 417, endPoint y: 138, distance: 368.5
click at [474, 468] on div "Carrier IMEI Carrier IMEI is reported during the last billing cycle or change o…" at bounding box center [603, 464] width 425 height 19
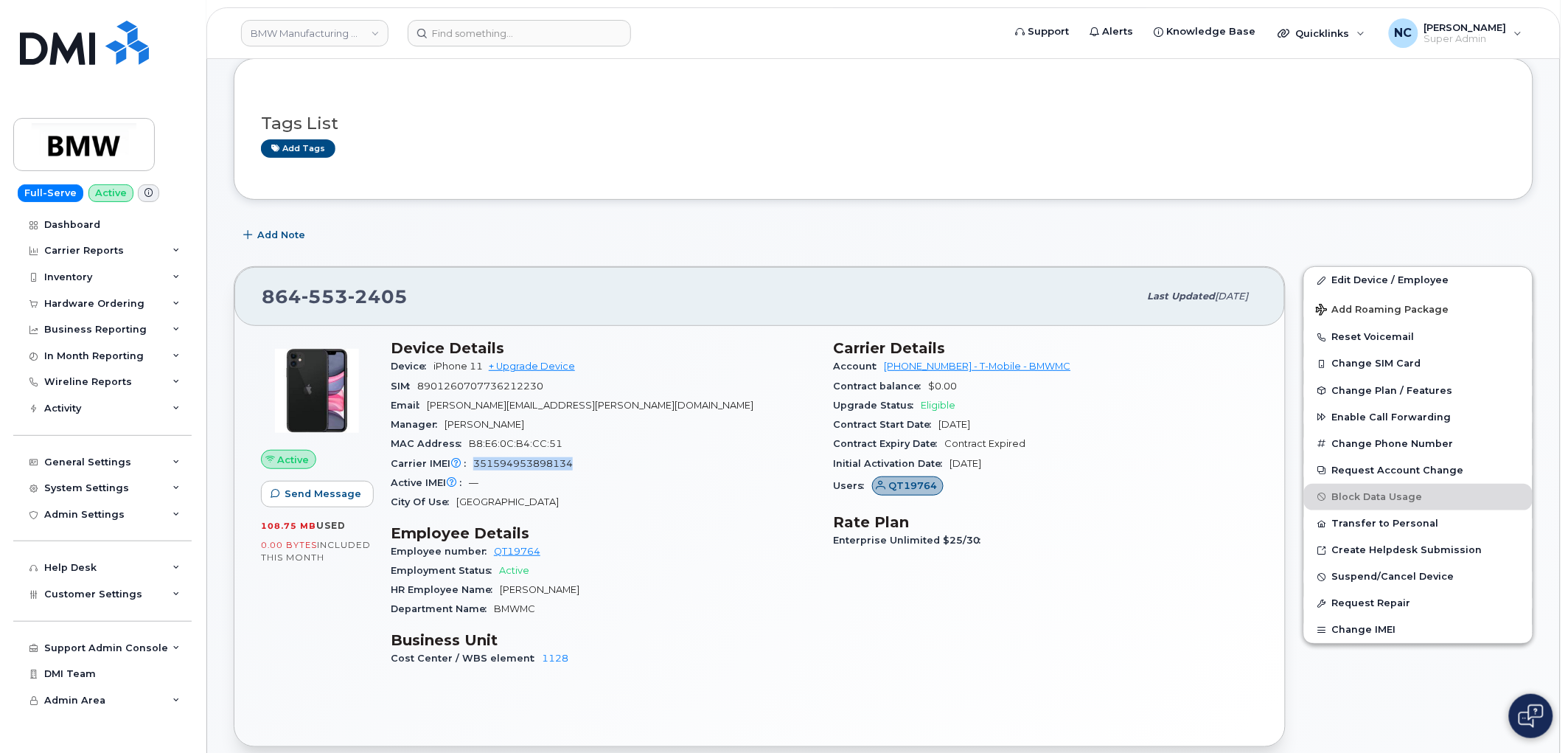
copy span "351594953898134"
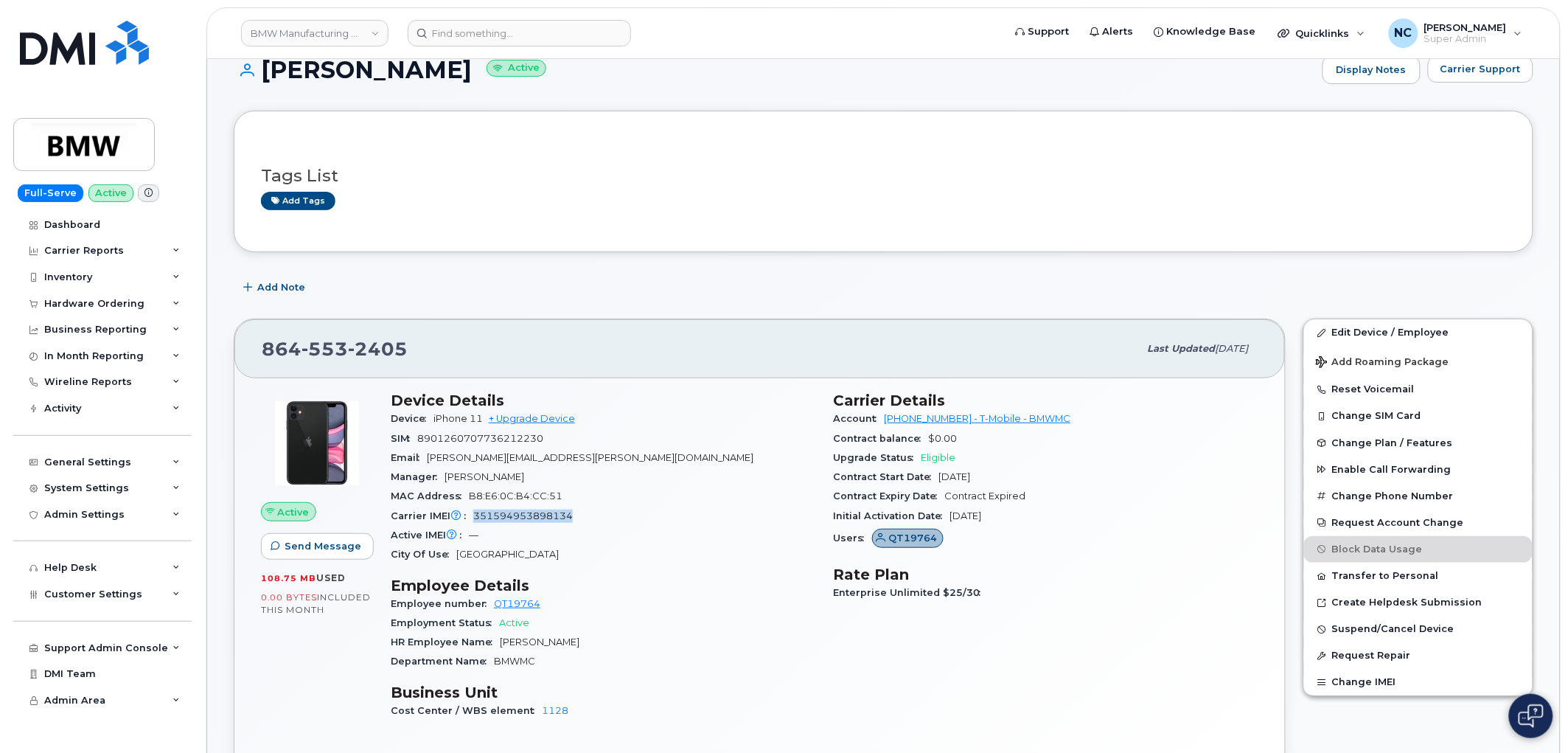
scroll to position [0, 0]
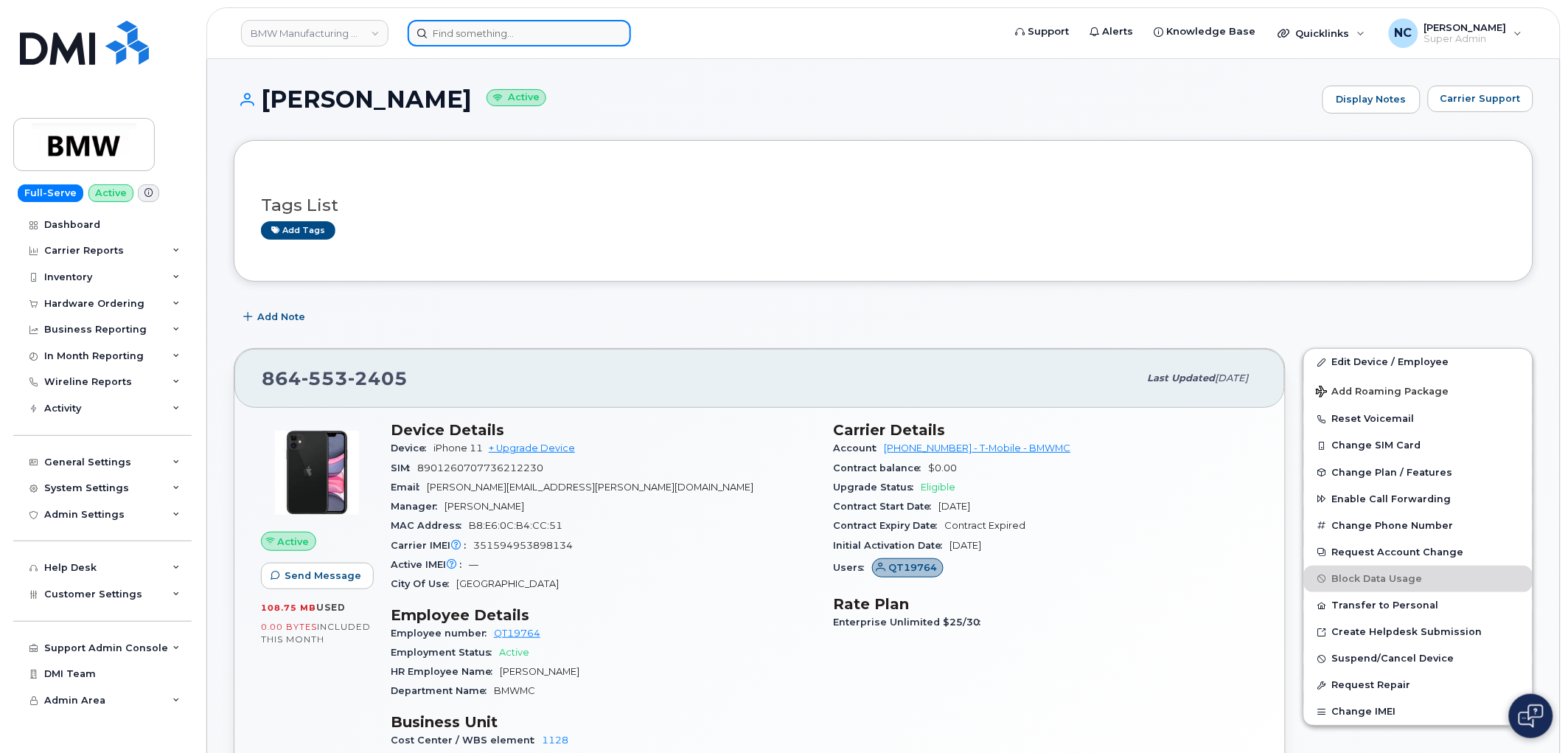
click at [479, 34] on input at bounding box center [519, 34] width 223 height 27
paste input "3048166113"
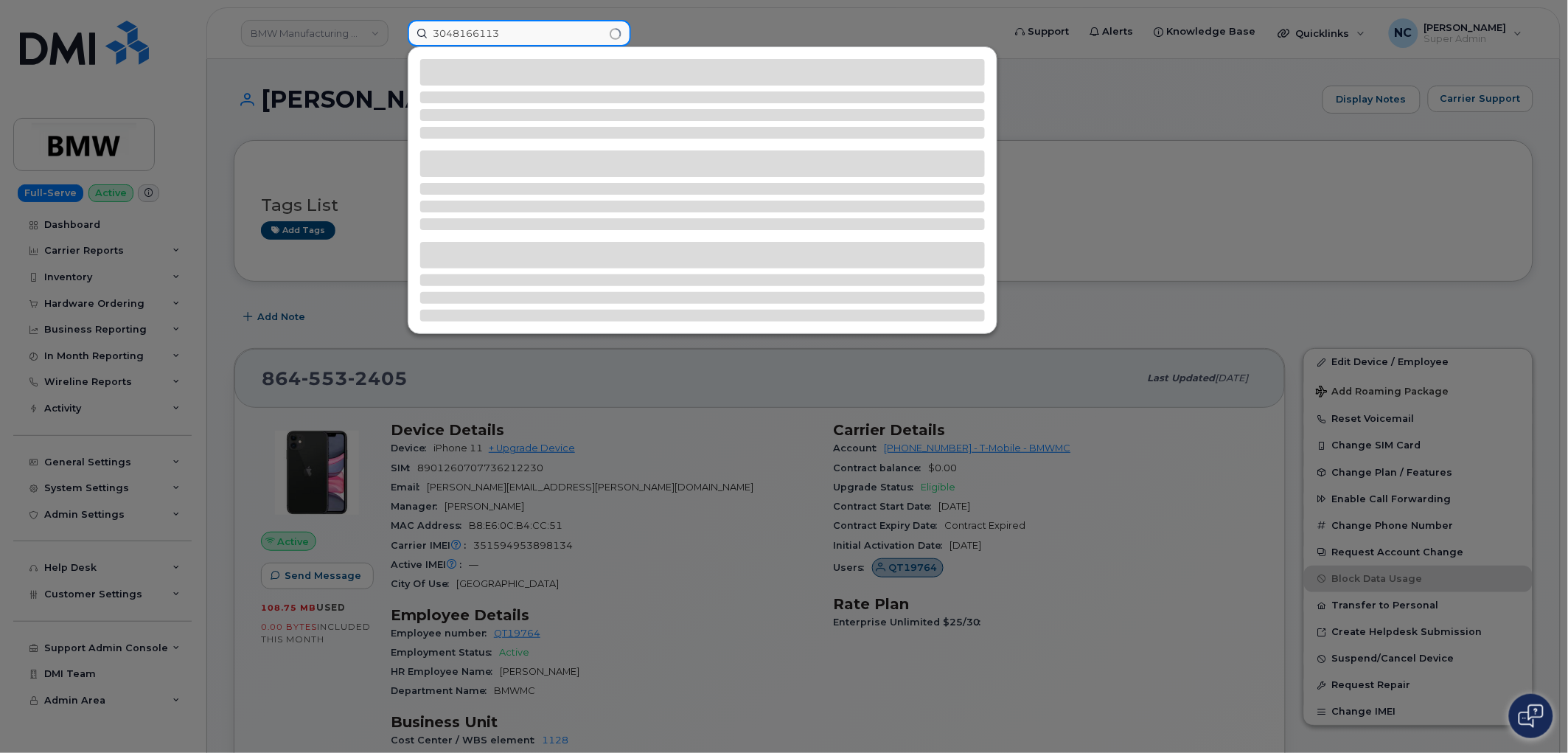
type input "3048166113"
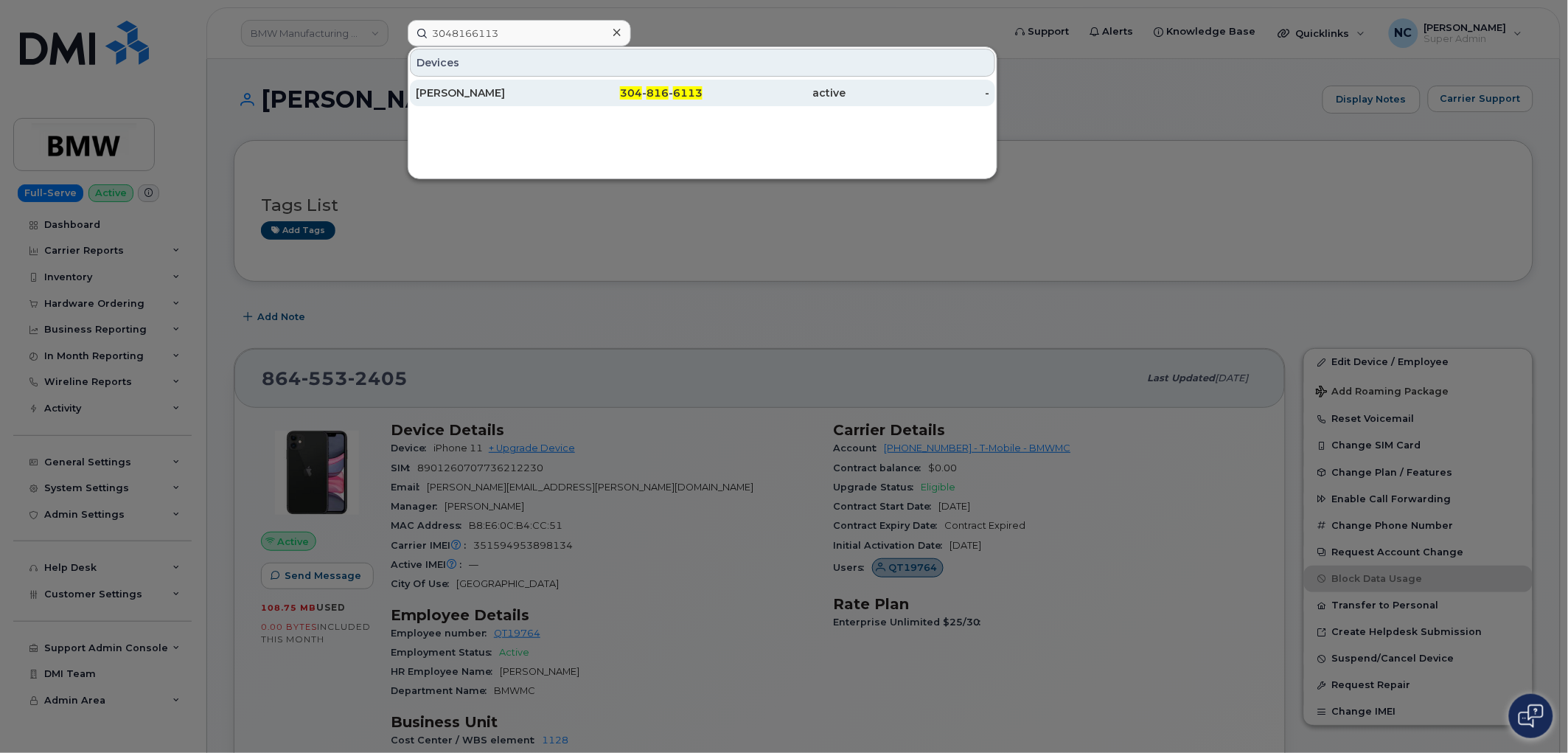
click at [559, 104] on div "Robert J Barbor" at bounding box center [631, 93] width 143 height 27
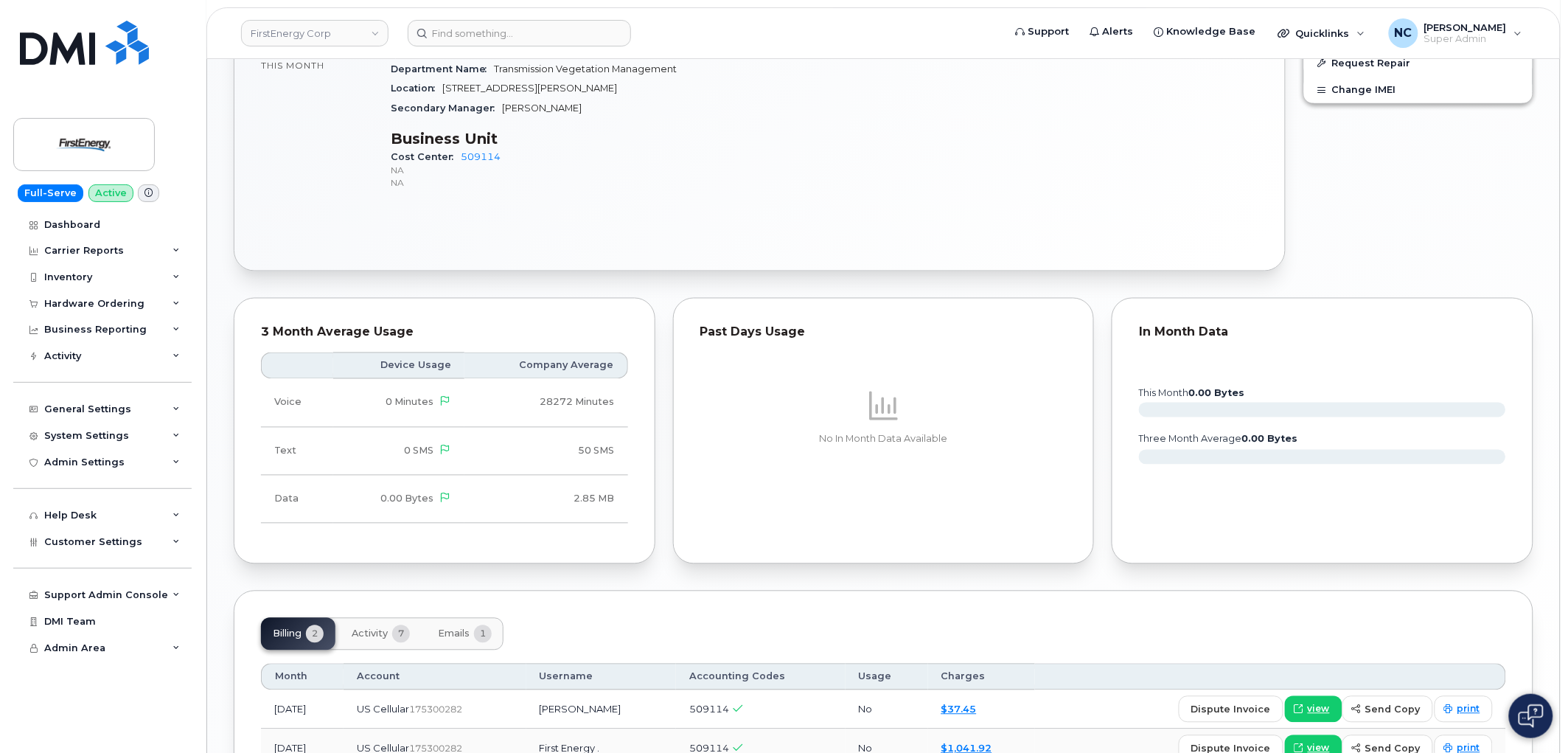
scroll to position [935, 0]
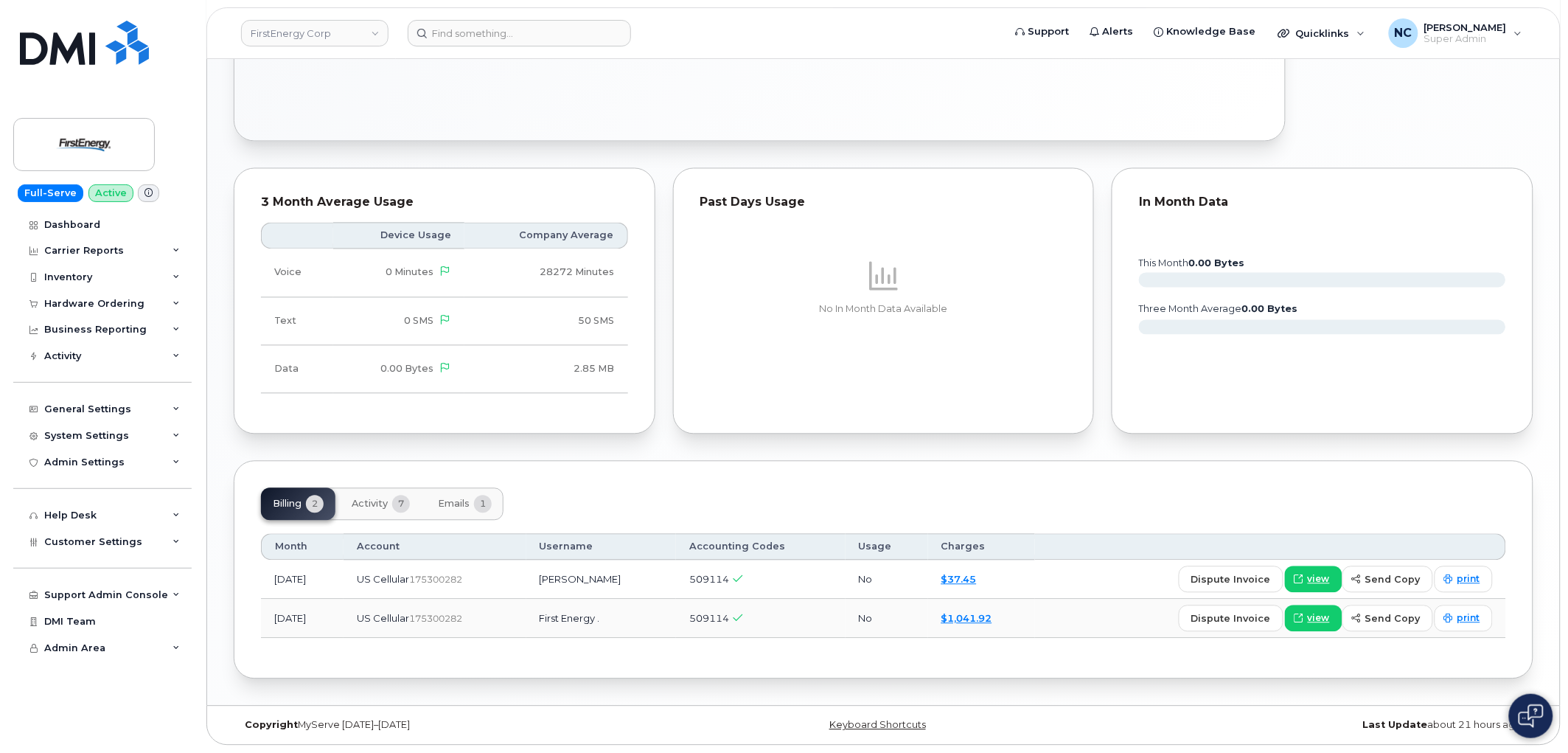
click at [387, 502] on span "Activity" at bounding box center [369, 504] width 36 height 12
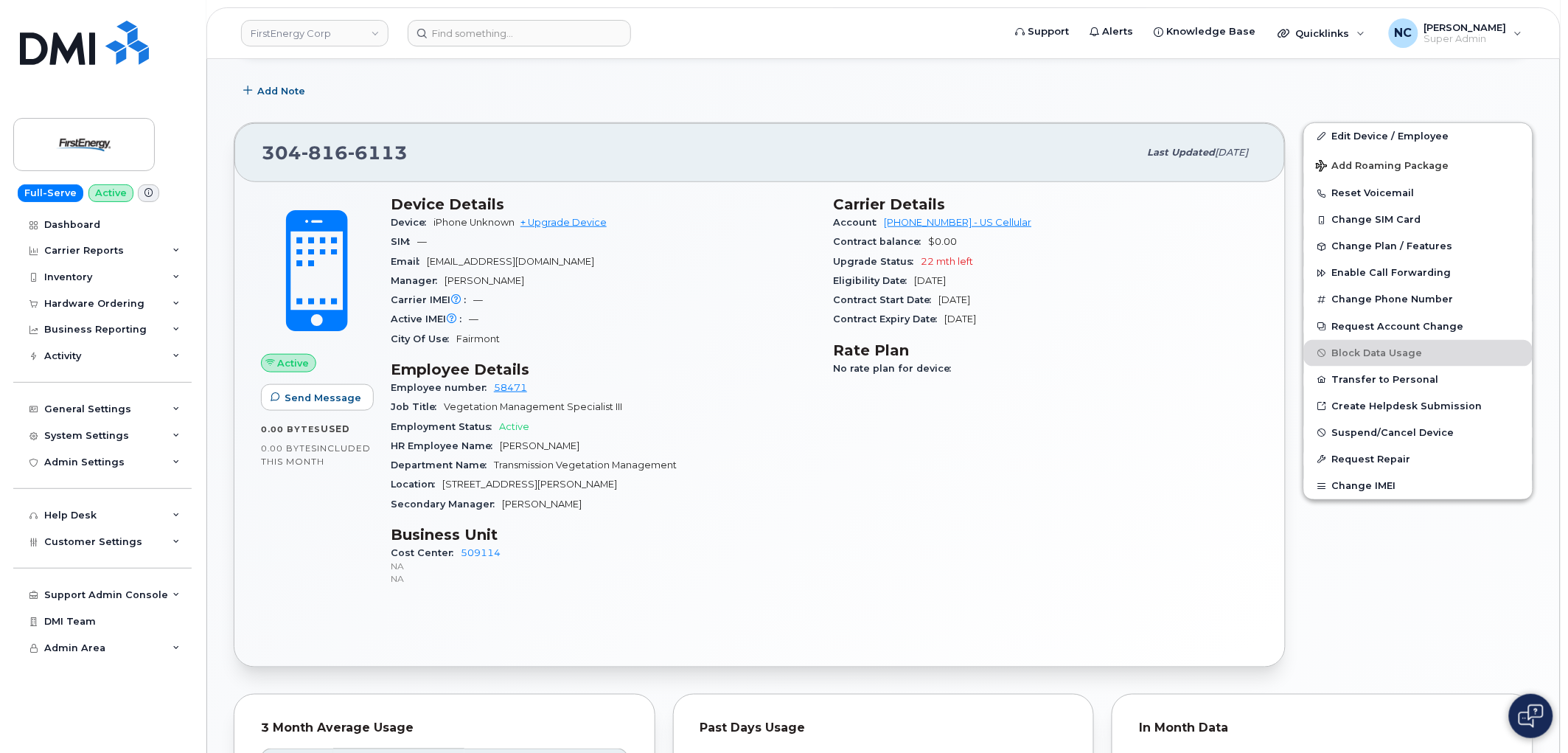
scroll to position [409, 0]
drag, startPoint x: 1046, startPoint y: 325, endPoint x: 826, endPoint y: 299, distance: 221.5
click at [826, 299] on div "Carrier Details Account [PHONE_NUMBER] - US Cellular Contract balance $0.00 Upg…" at bounding box center [1046, 397] width 443 height 423
click at [1166, 312] on div "Contract Expiry Date [DATE]" at bounding box center [1046, 317] width 425 height 19
click at [1100, 328] on div "Carrier Details Account [PHONE_NUMBER] - US Cellular Contract balance $0.00 Upg…" at bounding box center [1046, 397] width 443 height 423
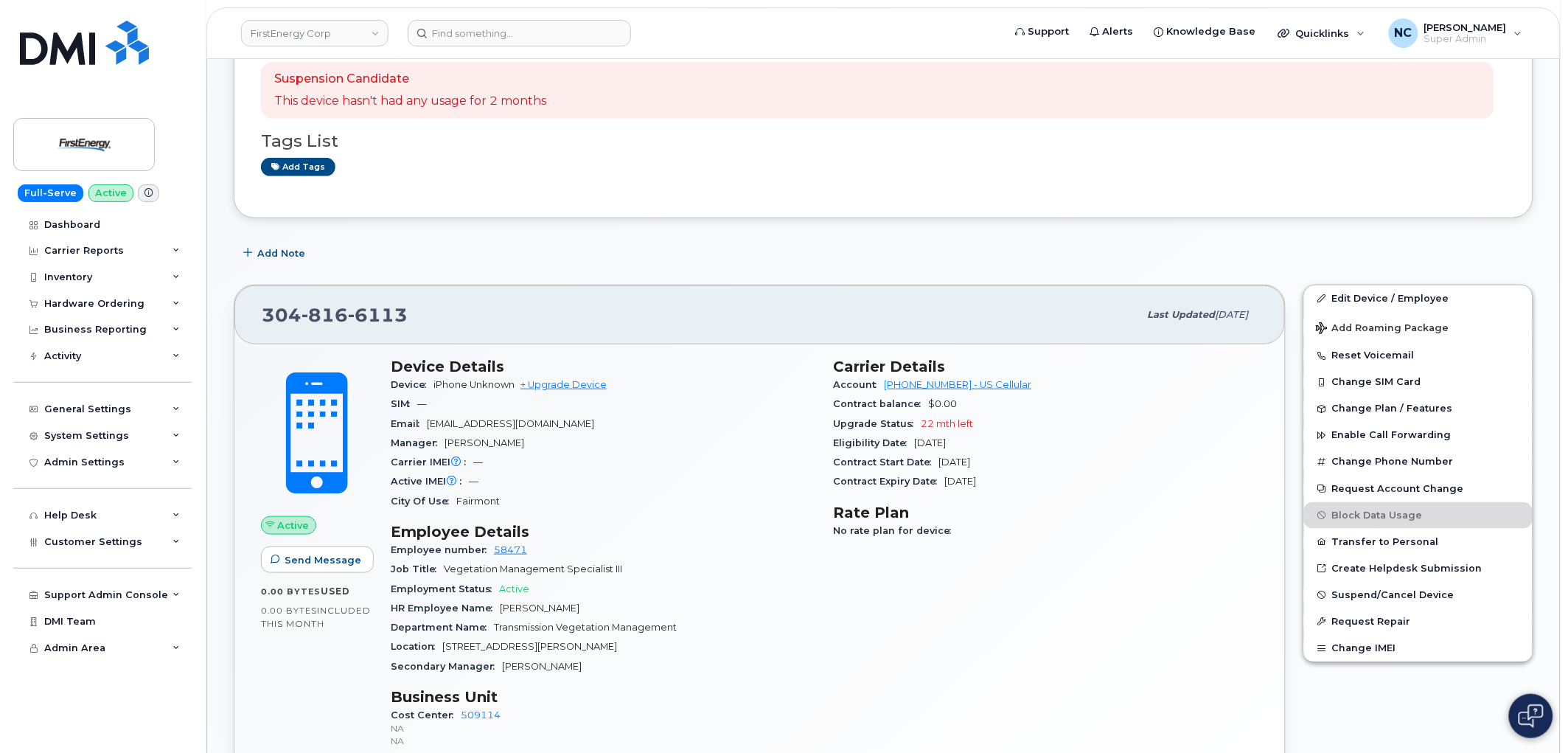
scroll to position [0, 0]
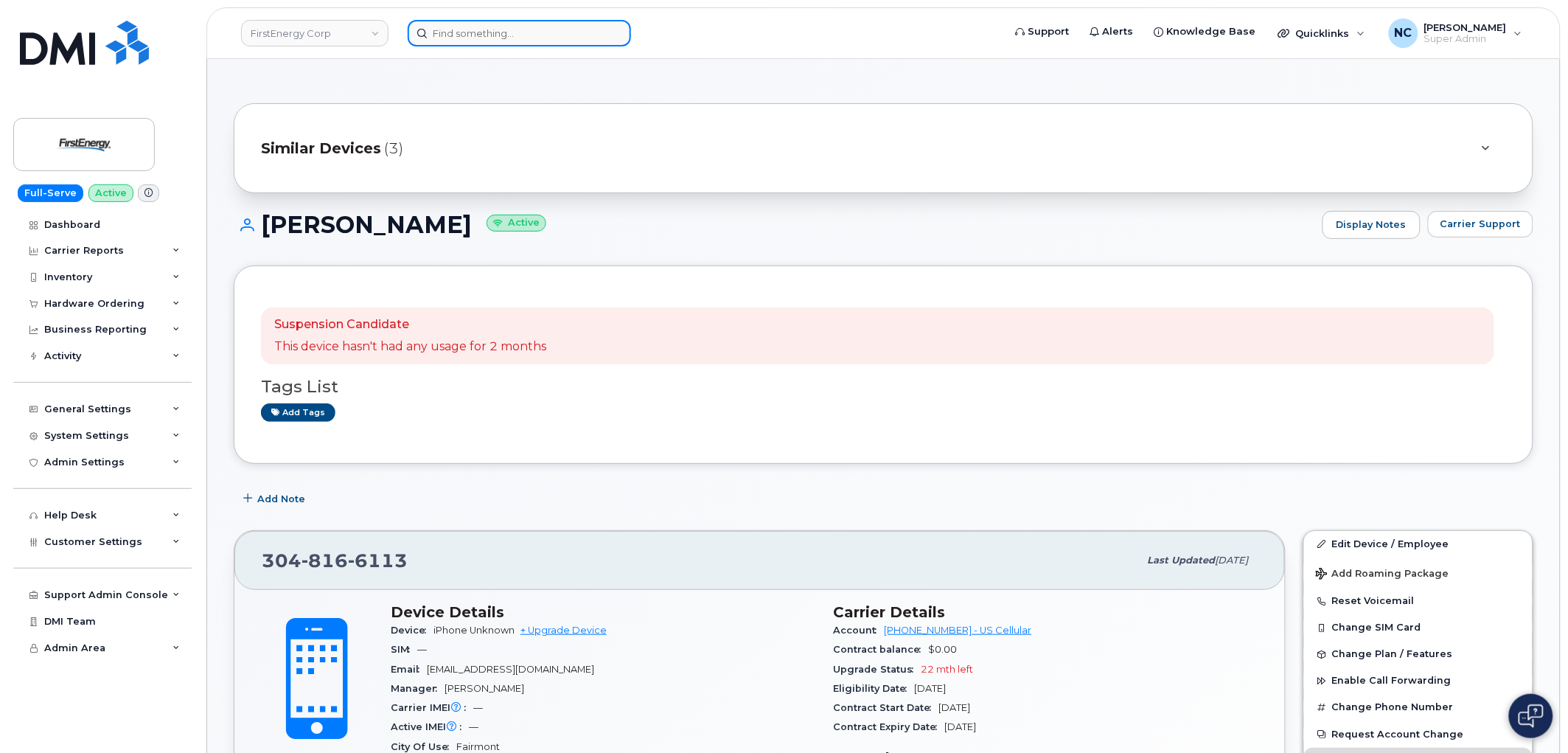
click at [554, 32] on input at bounding box center [519, 34] width 223 height 27
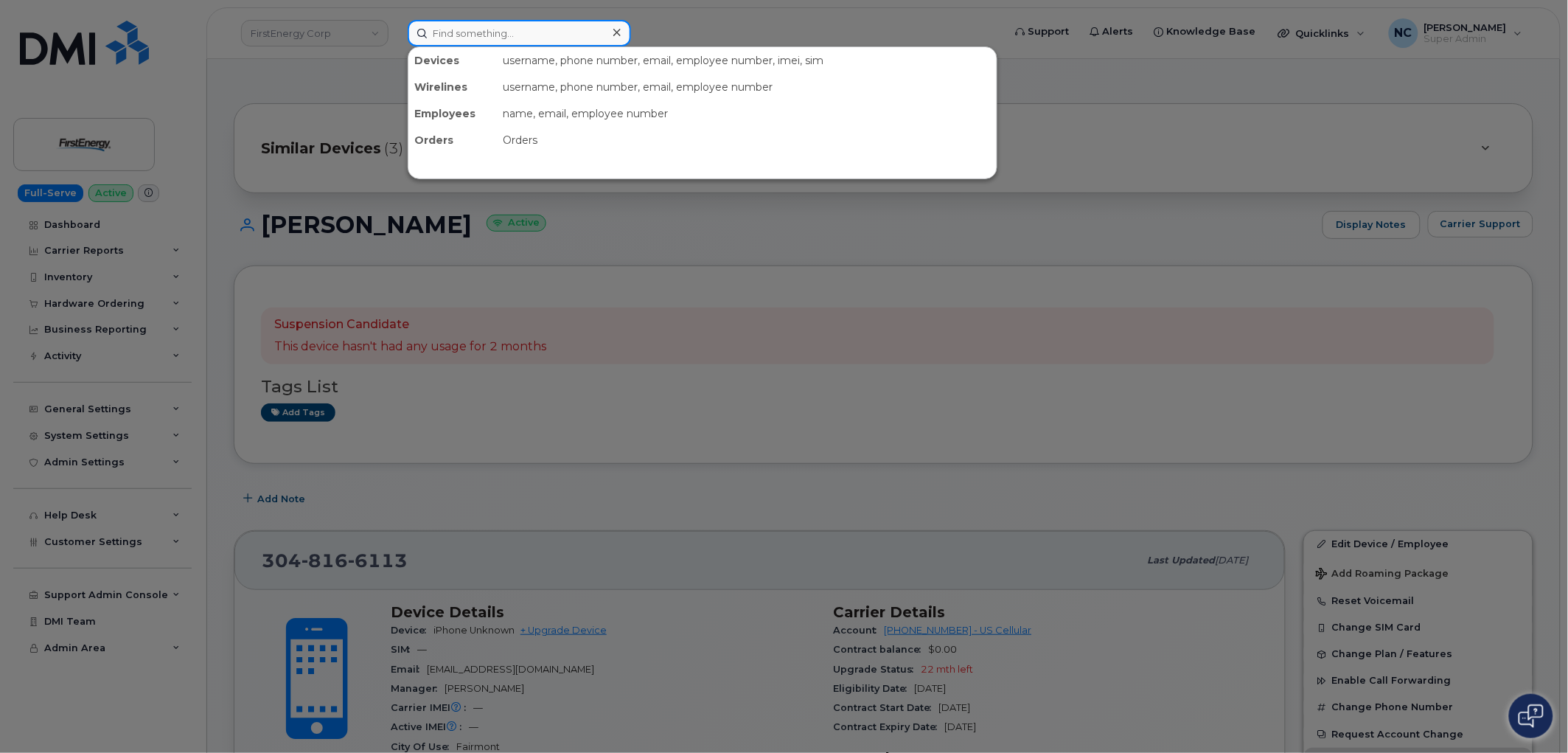
paste input "[PHONE_NUMBER]"
type input "[PHONE_NUMBER]"
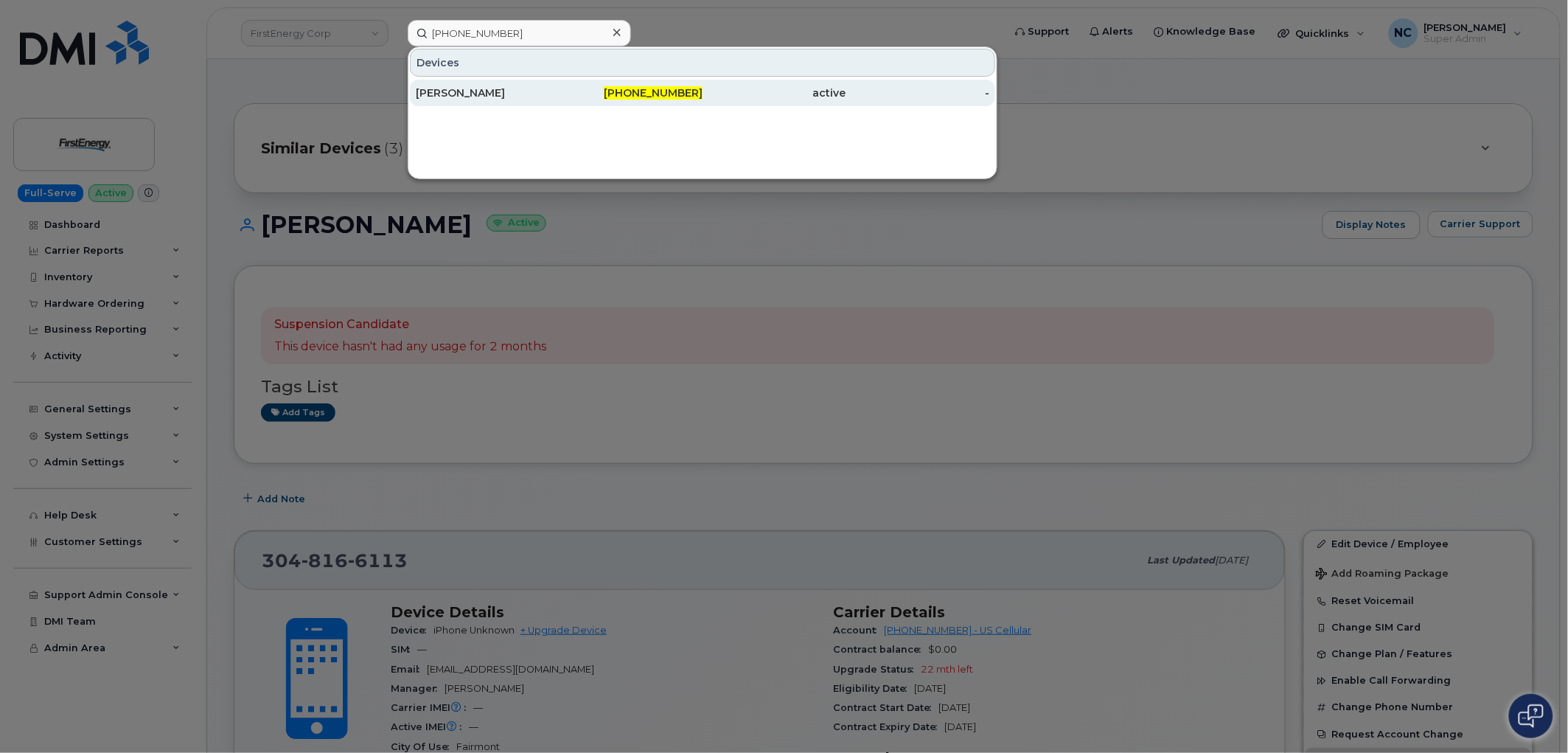
click at [703, 84] on div "[PHONE_NUMBER]" at bounding box center [774, 93] width 143 height 27
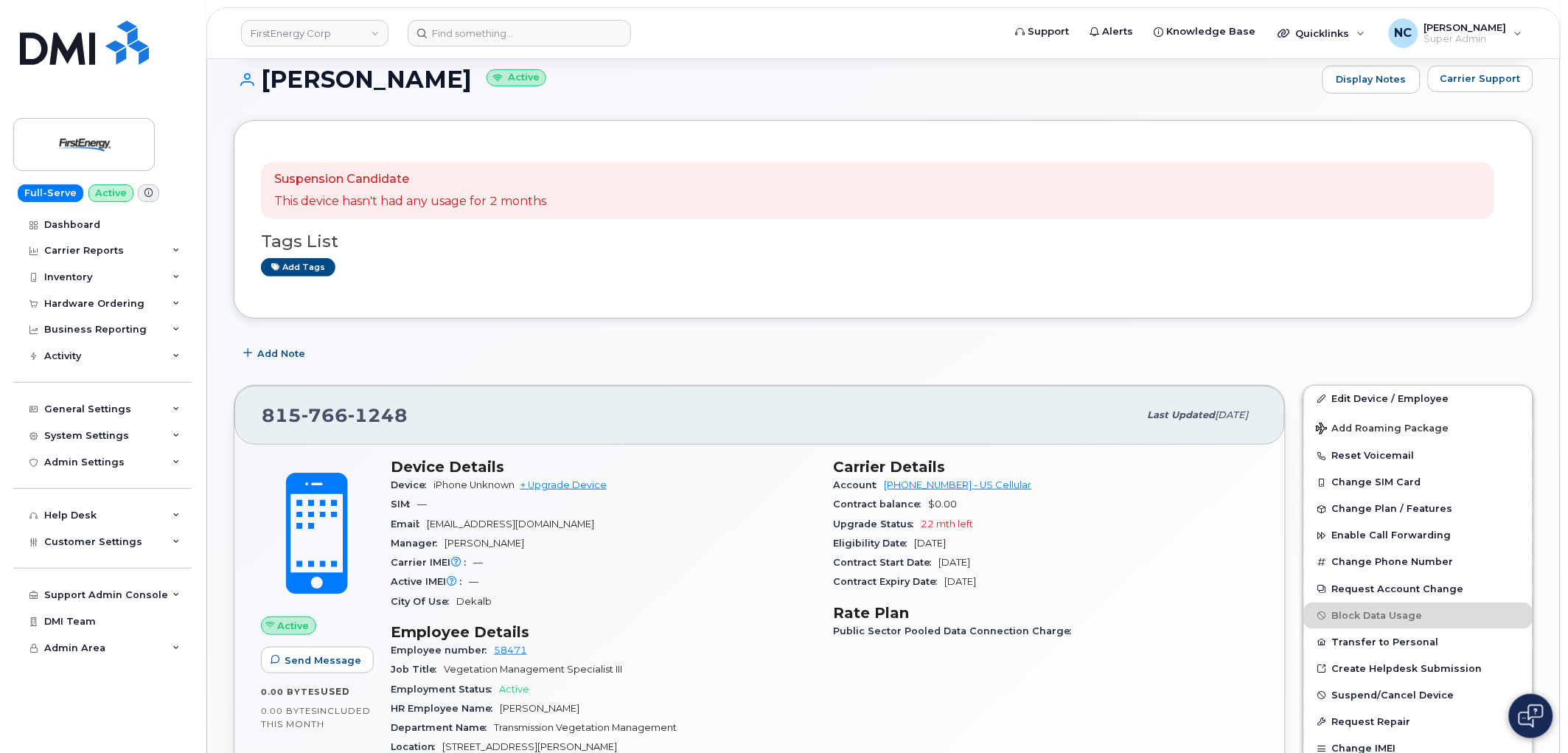
scroll to position [116, 0]
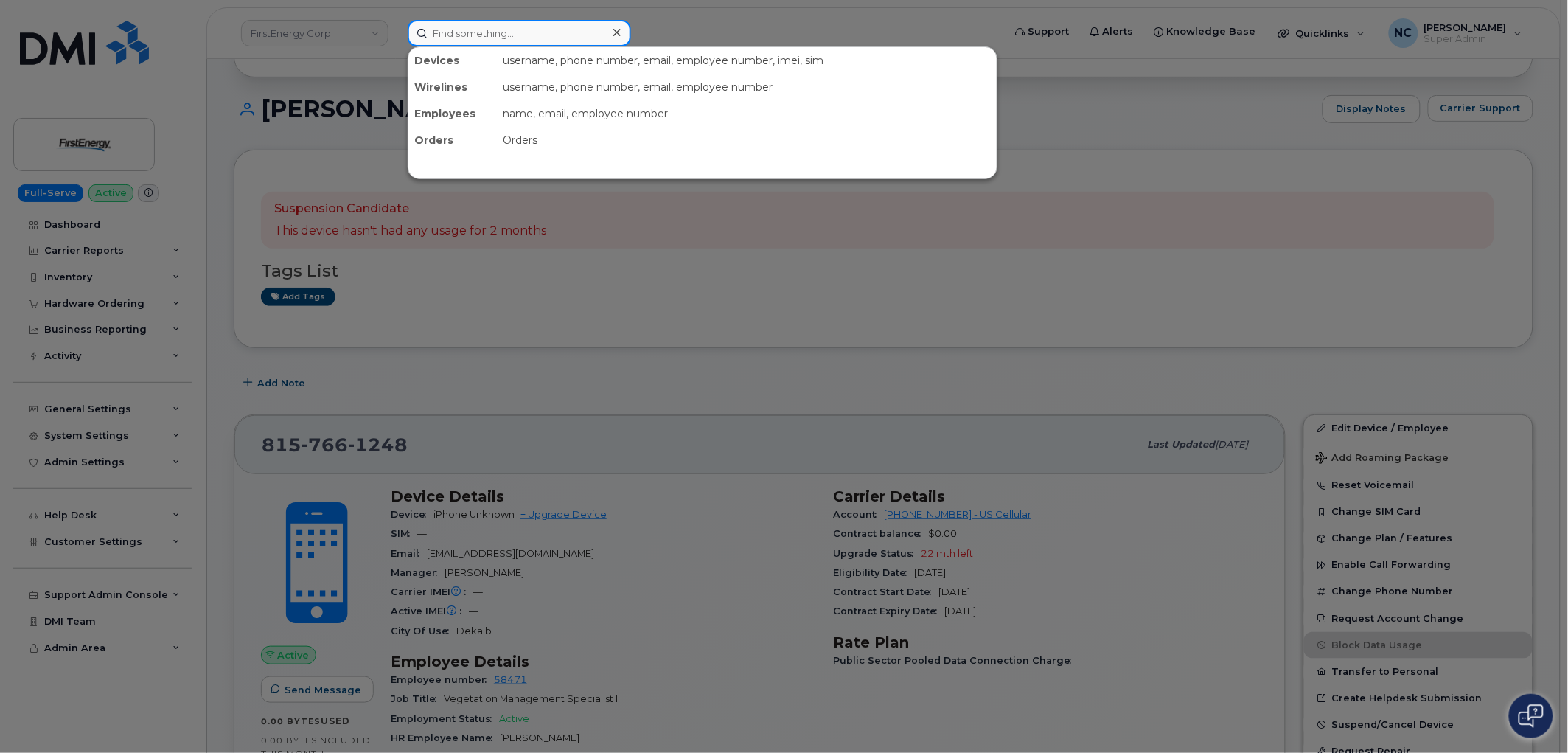
paste input "[PHONE_NUMBER]"
click at [480, 29] on input "[PHONE_NUMBER]" at bounding box center [519, 34] width 223 height 27
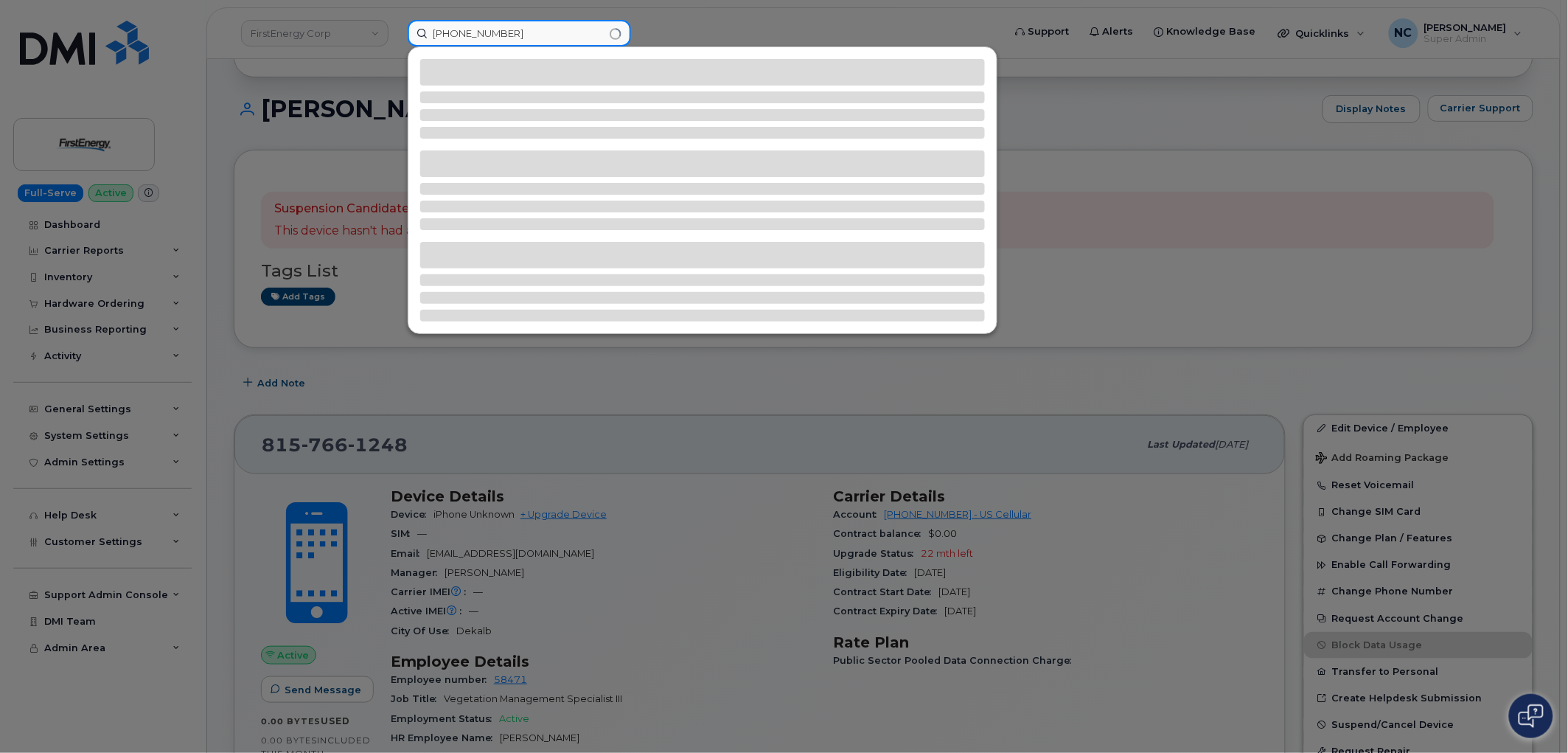
type input "[PHONE_NUMBER]"
click at [556, 478] on div at bounding box center [784, 376] width 1568 height 753
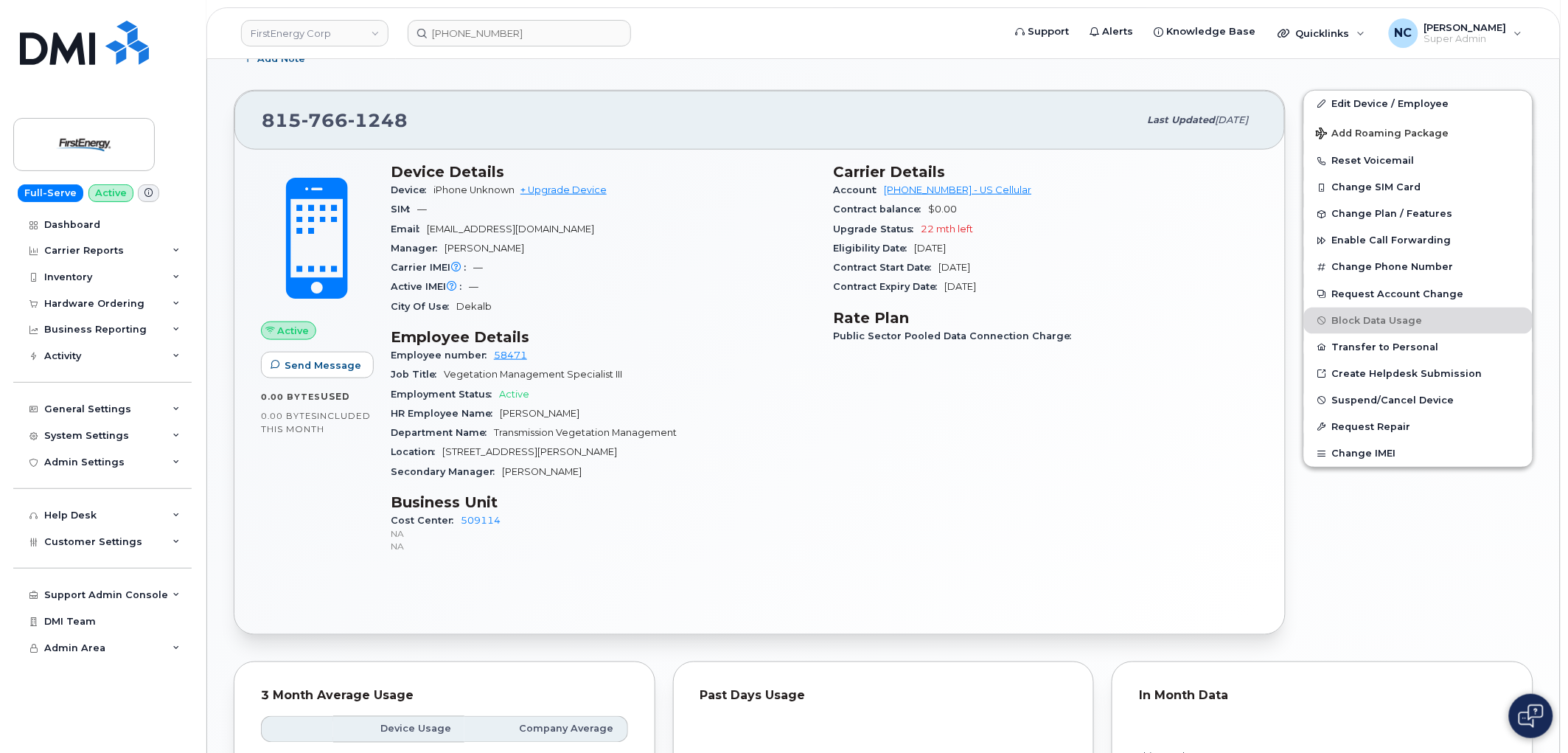
scroll to position [362, 0]
